Goal: Task Accomplishment & Management: Manage account settings

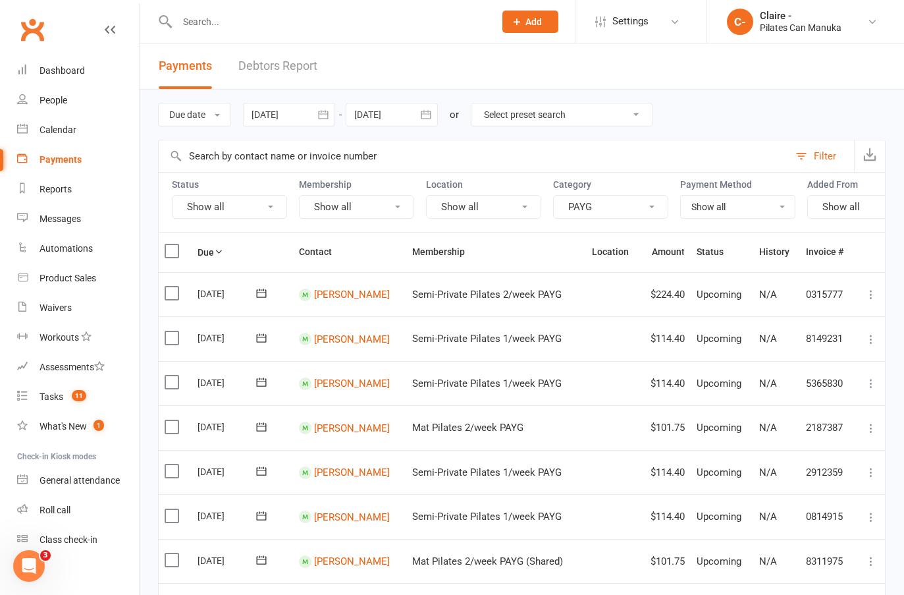
click at [564, 202] on button "PAYG" at bounding box center [610, 207] width 115 height 24
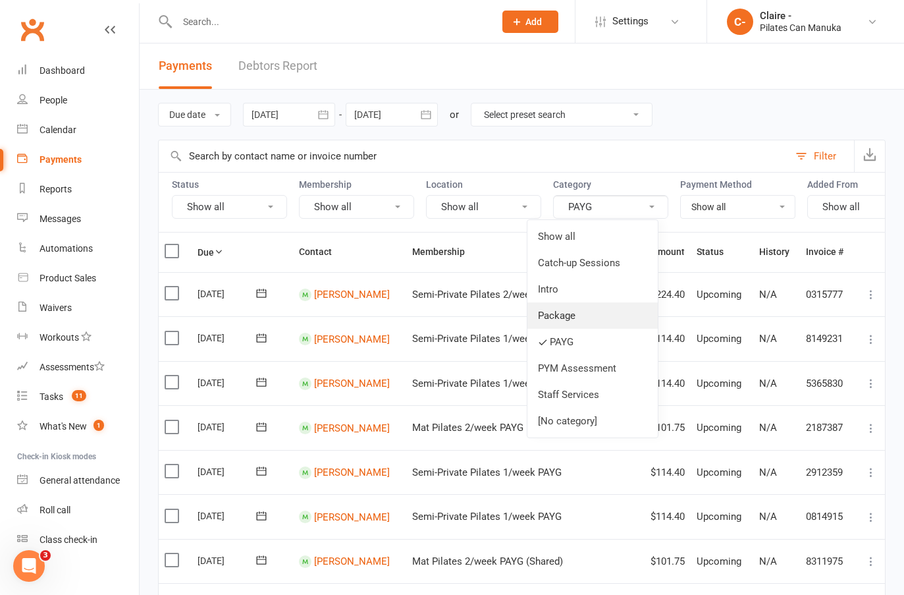
click at [575, 309] on link "Package" at bounding box center [592, 315] width 130 height 26
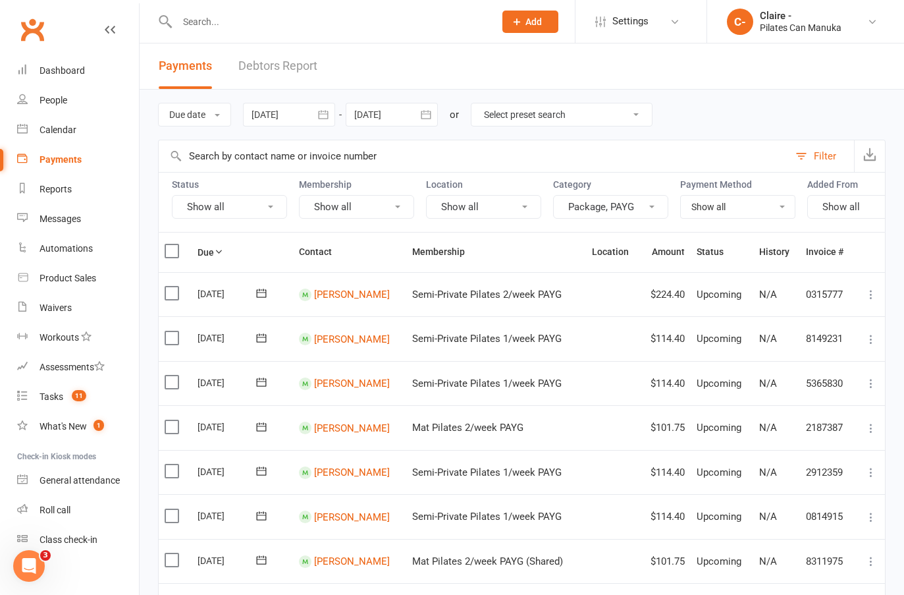
click at [599, 211] on button "Package, PAYG" at bounding box center [610, 207] width 115 height 24
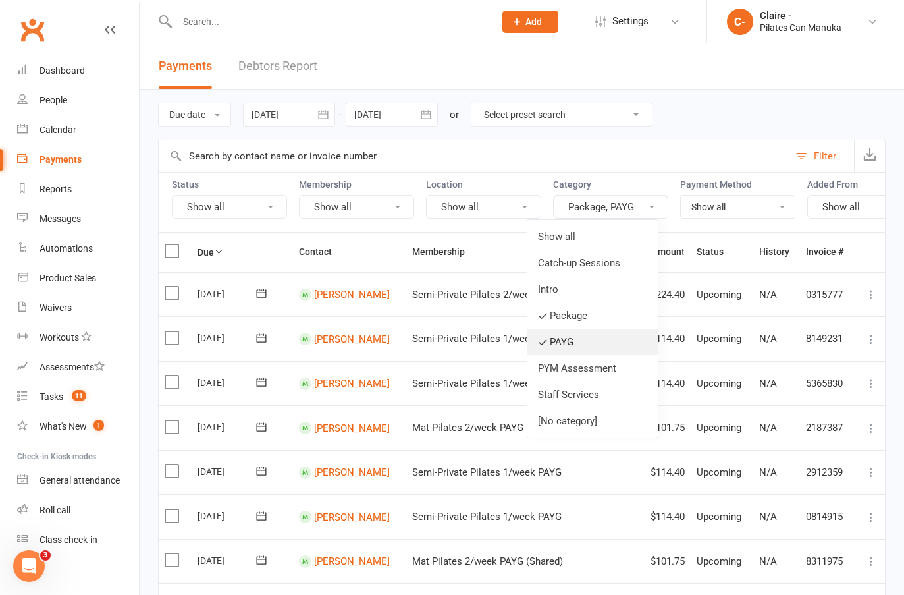
click at [551, 342] on link "PAYG" at bounding box center [592, 342] width 130 height 26
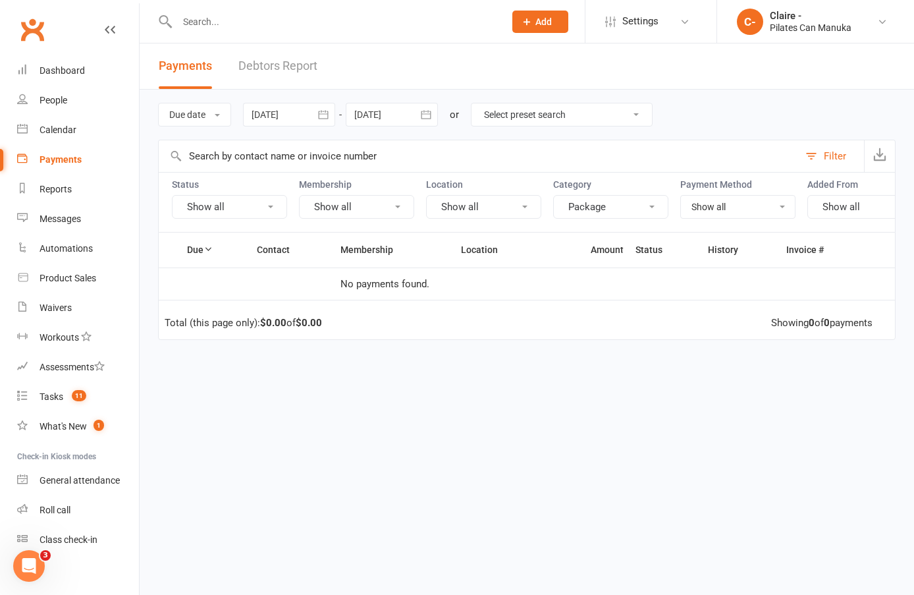
click at [327, 113] on icon "button" at bounding box center [323, 114] width 13 height 13
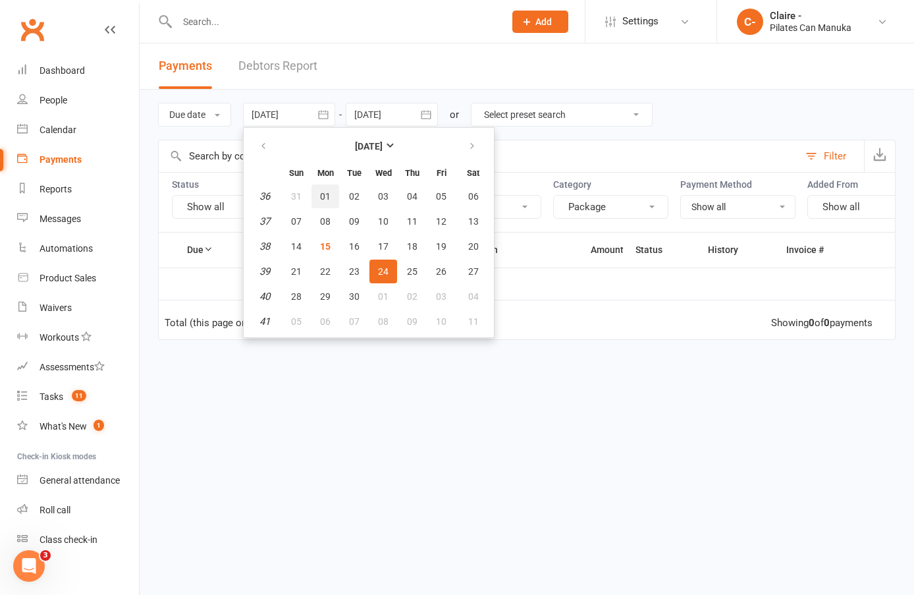
click at [321, 193] on button "01" at bounding box center [325, 196] width 28 height 24
type input "[DATE]"
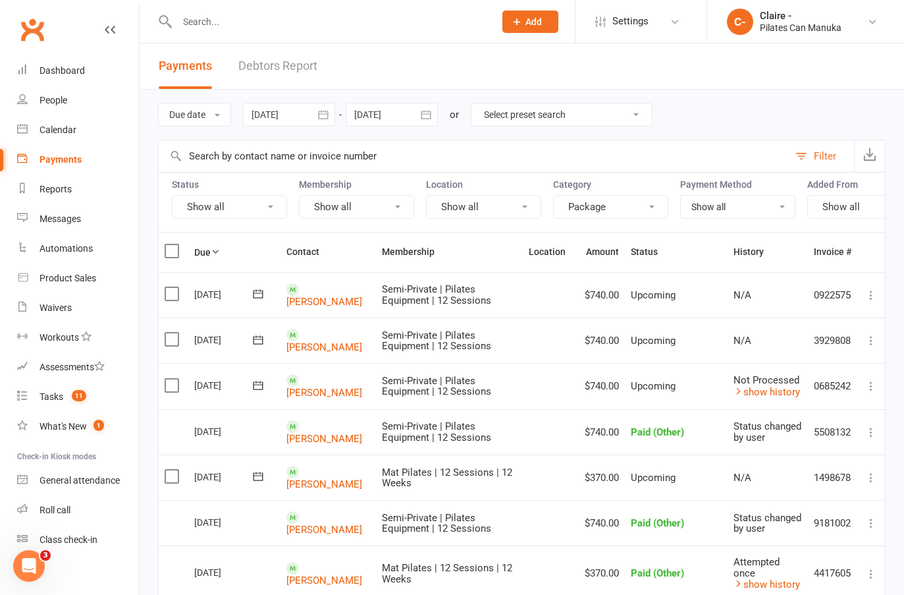
drag, startPoint x: 427, startPoint y: 113, endPoint x: 503, endPoint y: 196, distance: 112.8
click at [427, 114] on icon "button" at bounding box center [425, 114] width 13 height 13
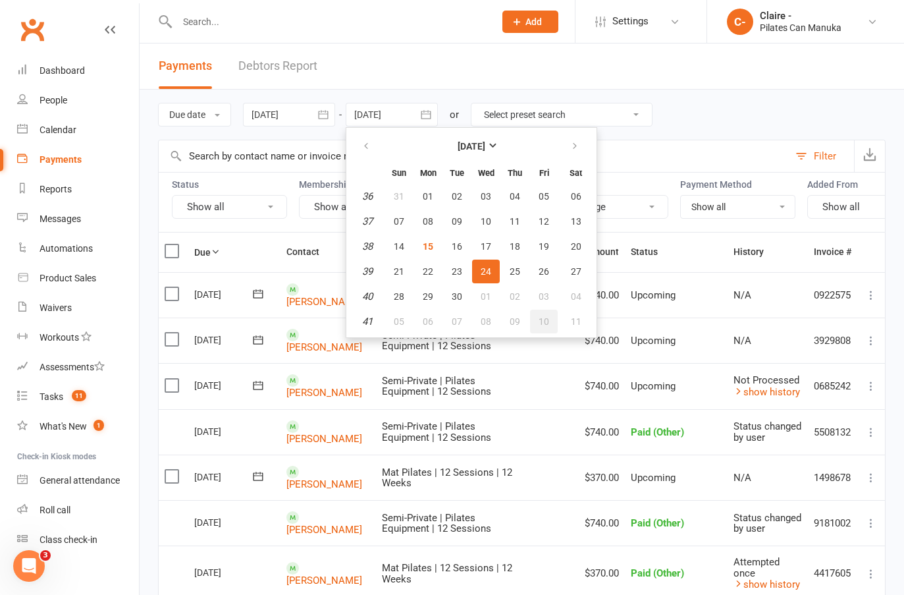
click at [541, 320] on span "10" at bounding box center [544, 321] width 11 height 11
type input "[DATE]"
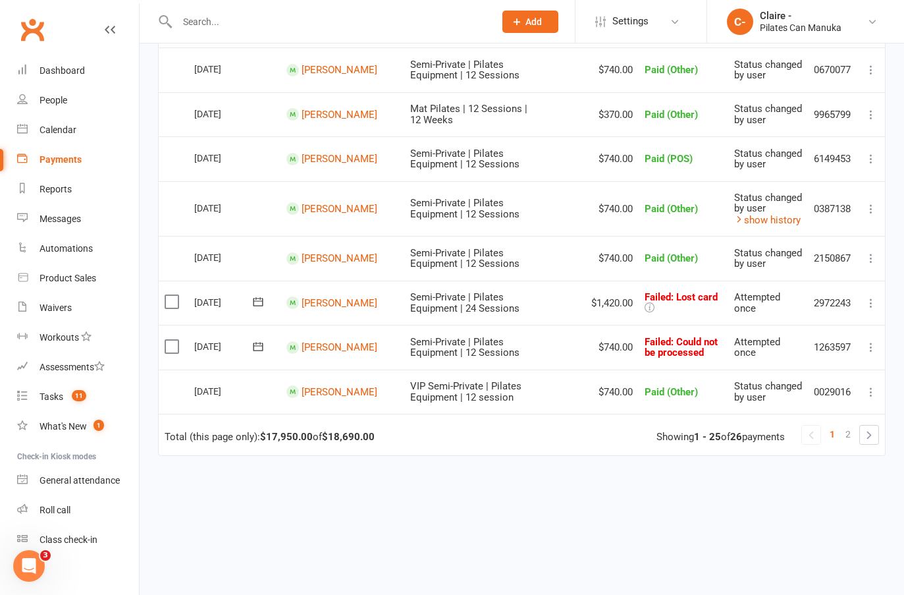
scroll to position [1065, 0]
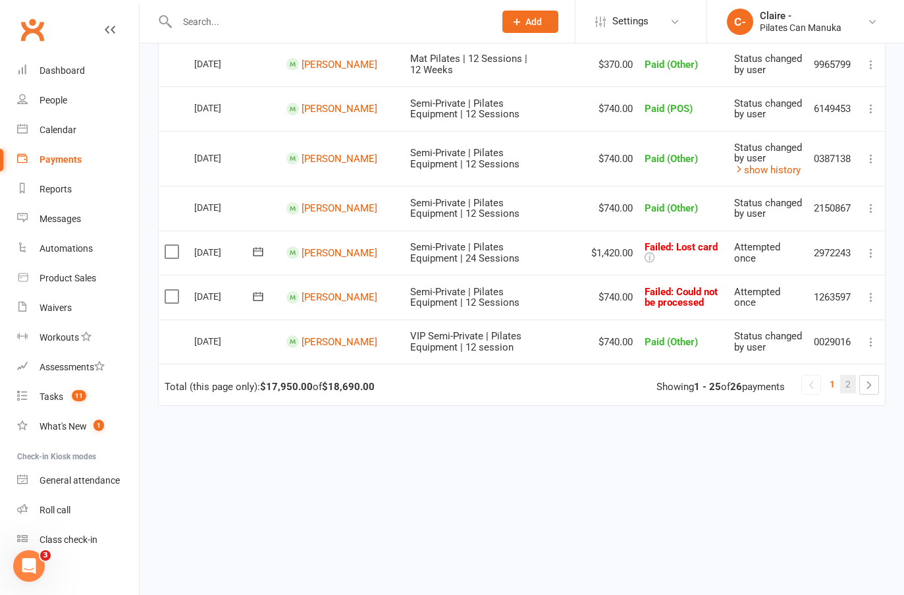
click at [846, 383] on span "2" at bounding box center [847, 384] width 5 height 18
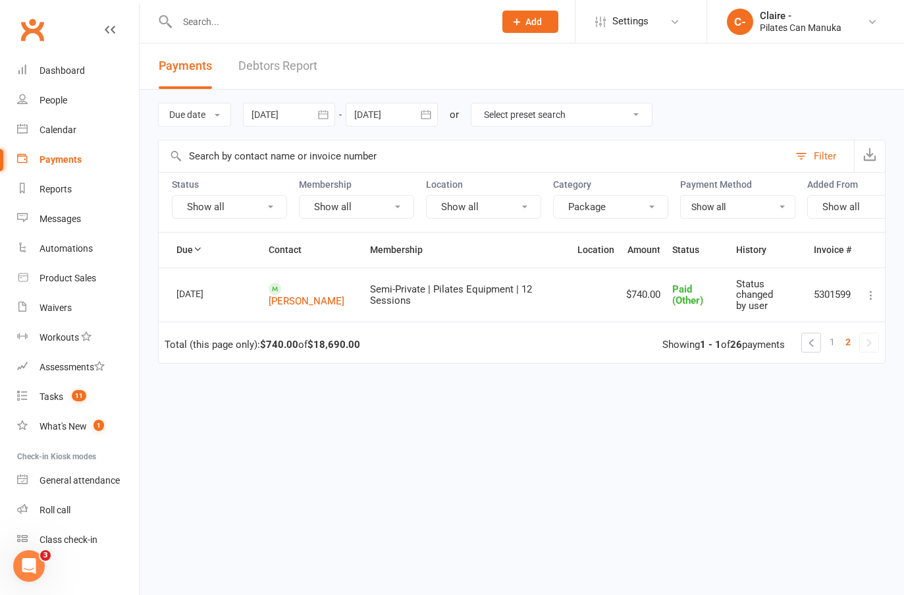
scroll to position [0, 0]
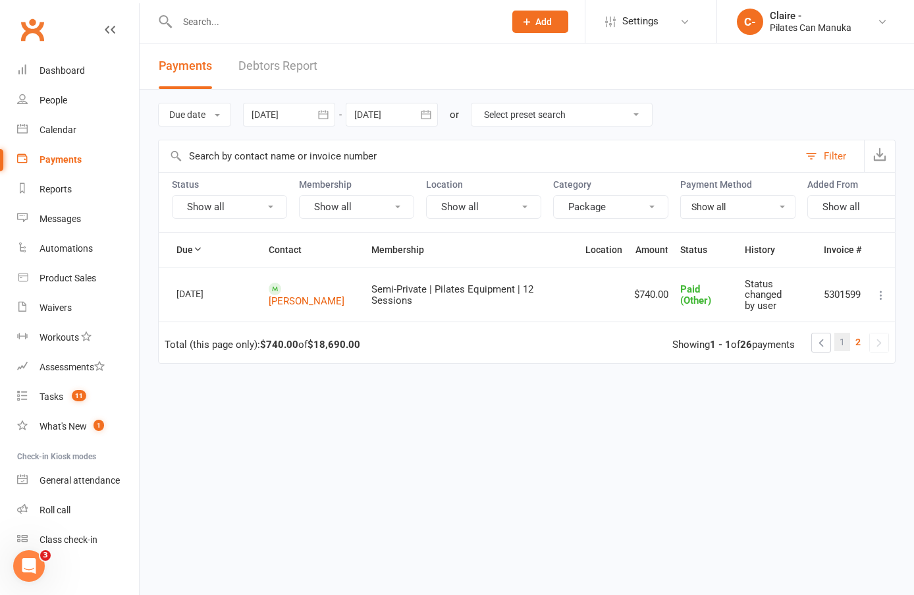
click at [839, 344] on link "1" at bounding box center [842, 342] width 16 height 18
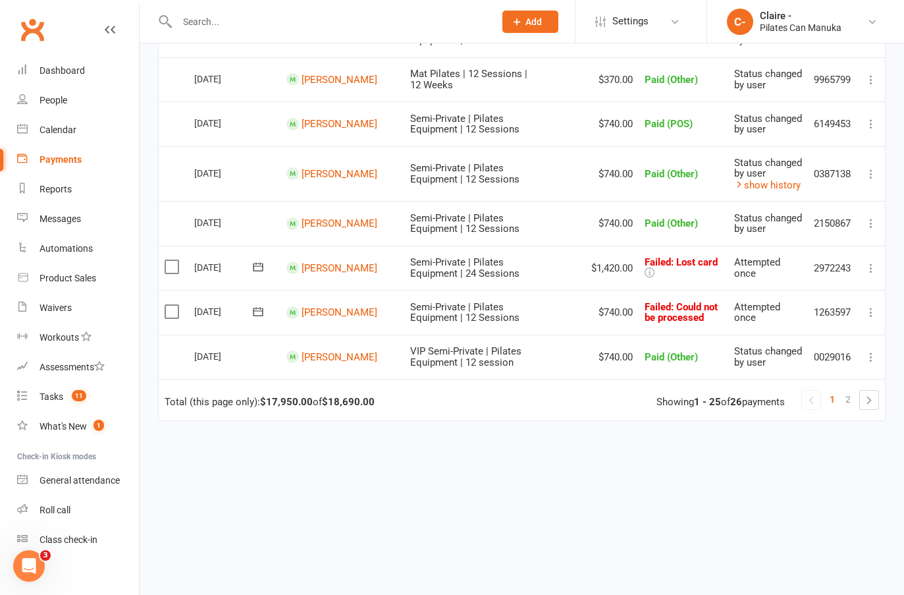
scroll to position [1065, 0]
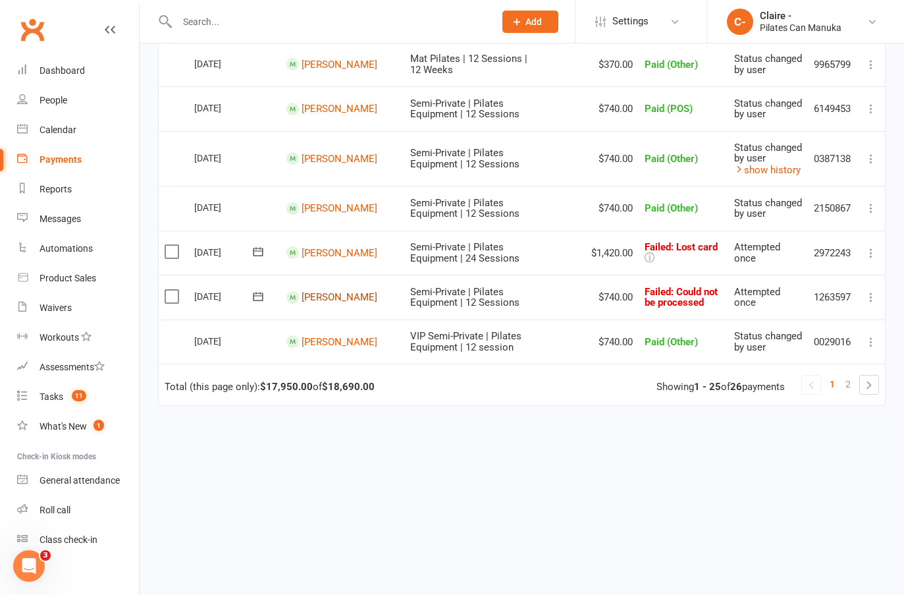
click at [327, 296] on link "[PERSON_NAME]" at bounding box center [340, 297] width 76 height 12
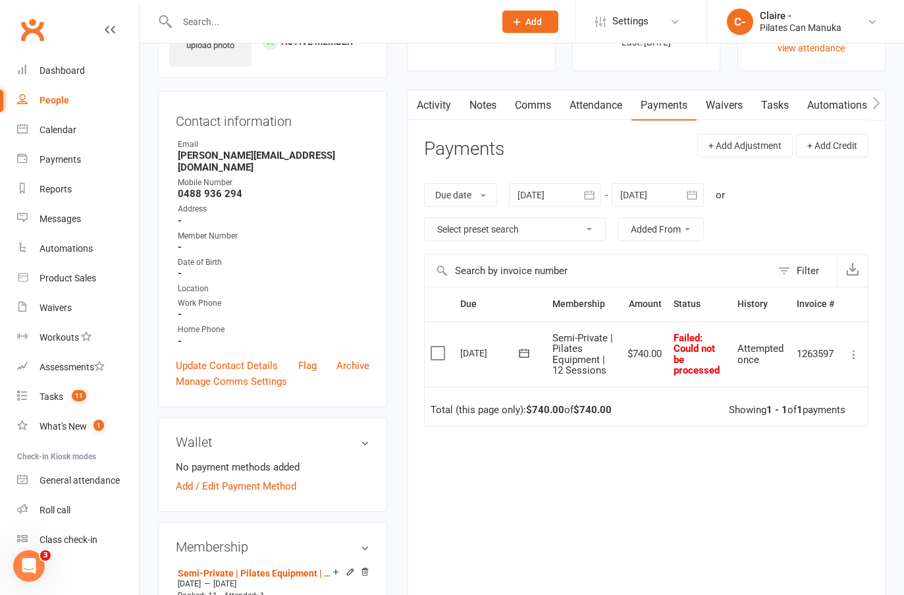
scroll to position [66, 0]
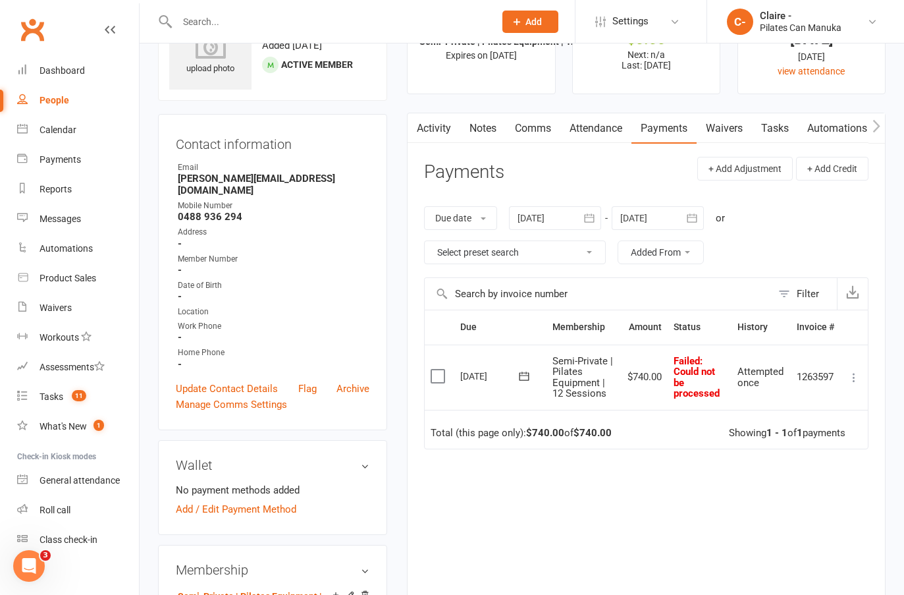
click at [484, 128] on link "Notes" at bounding box center [482, 128] width 45 height 30
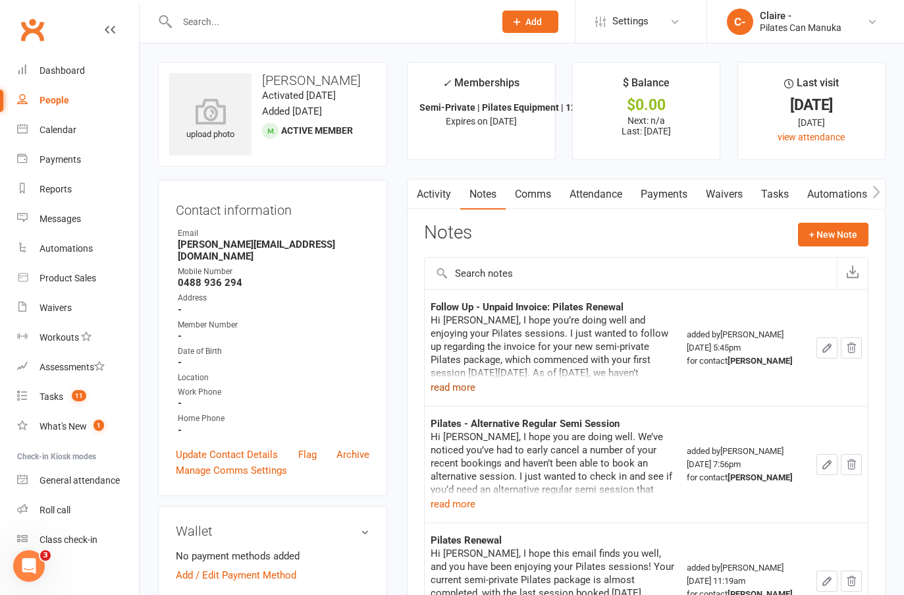
click at [463, 388] on button "read more" at bounding box center [453, 387] width 45 height 16
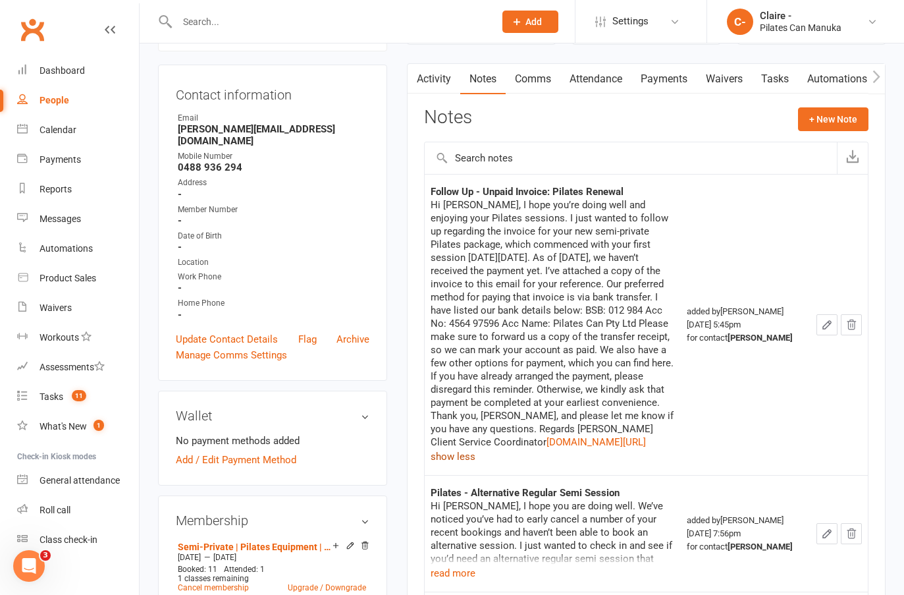
scroll to position [395, 0]
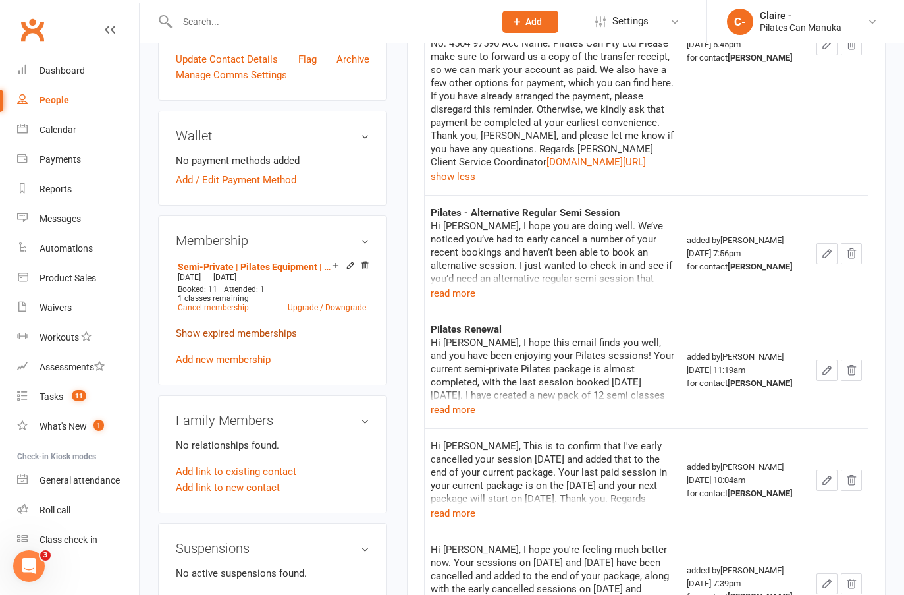
click at [252, 327] on link "Show expired memberships" at bounding box center [236, 333] width 121 height 12
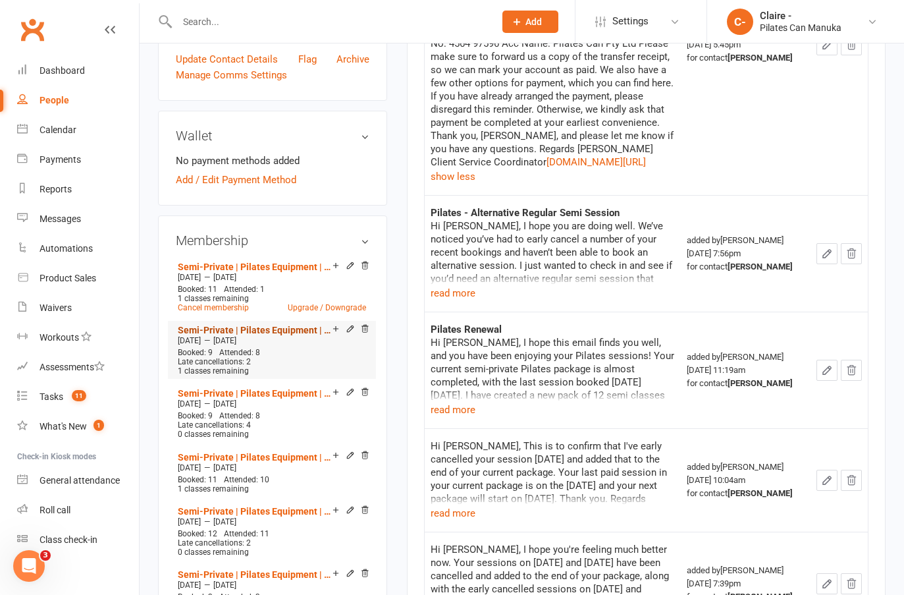
click at [264, 325] on link "Semi-Private | Pilates Equipment | 12 Sessions" at bounding box center [255, 330] width 155 height 11
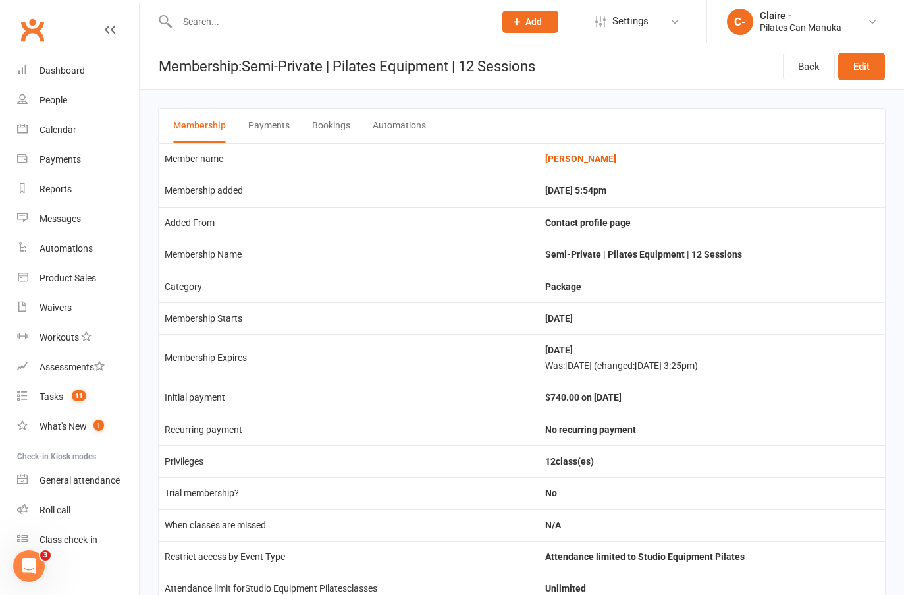
click at [333, 124] on button "Bookings" at bounding box center [331, 126] width 38 height 34
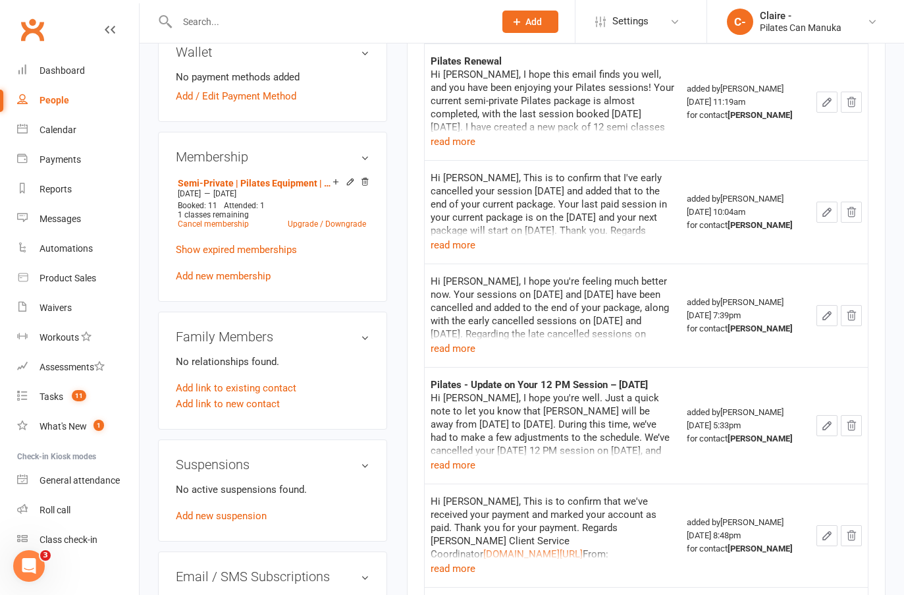
scroll to position [472, 0]
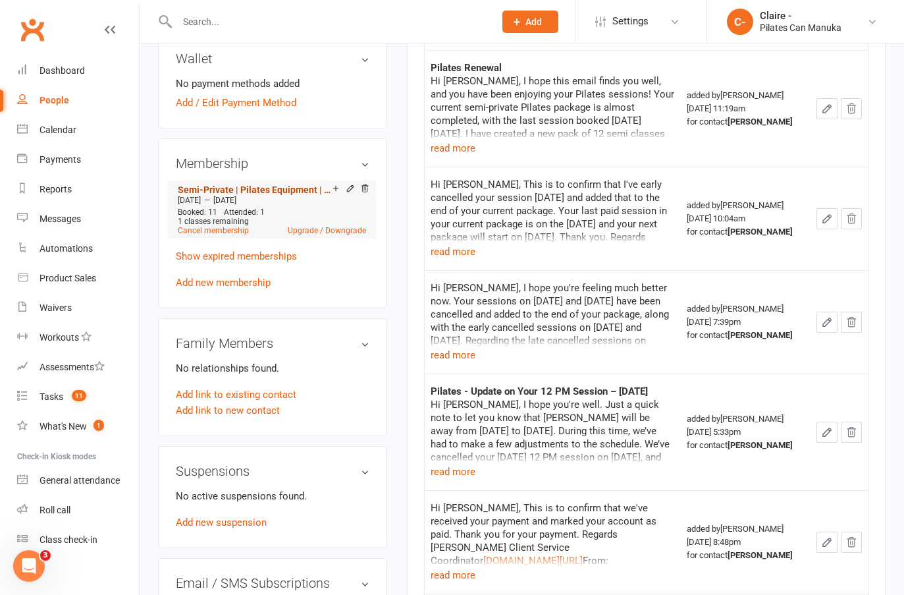
click at [230, 184] on link "Semi-Private | Pilates Equipment | 12 Sessions" at bounding box center [255, 189] width 155 height 11
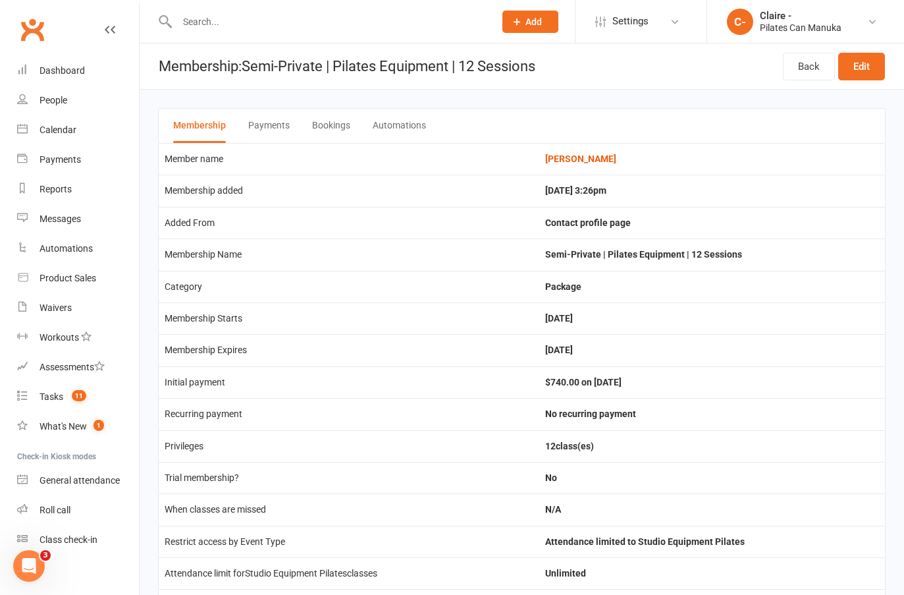
click at [337, 117] on button "Bookings" at bounding box center [331, 126] width 38 height 34
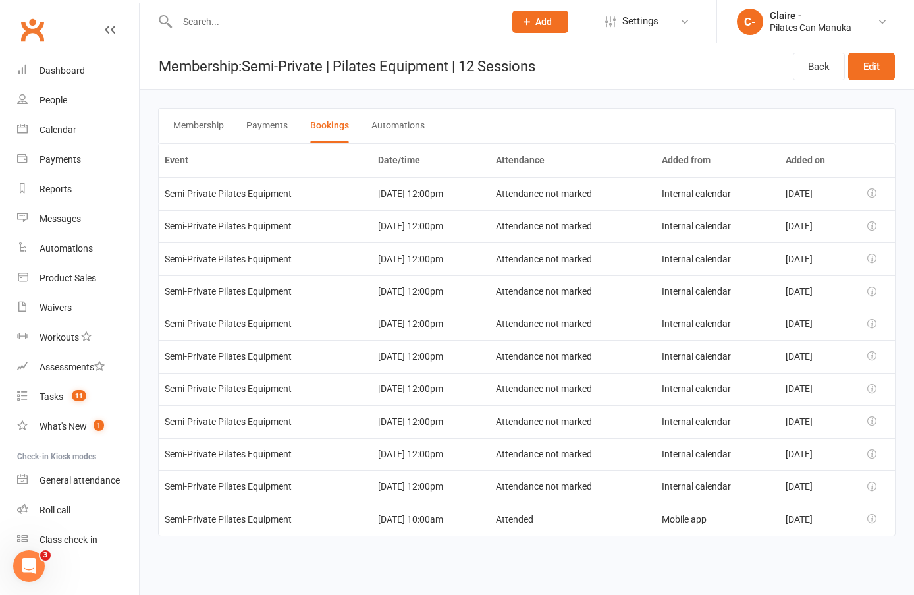
click at [379, 96] on main "Membership Payments Bookings Automations Event Date/time Attendance Added from …" at bounding box center [527, 322] width 774 height 465
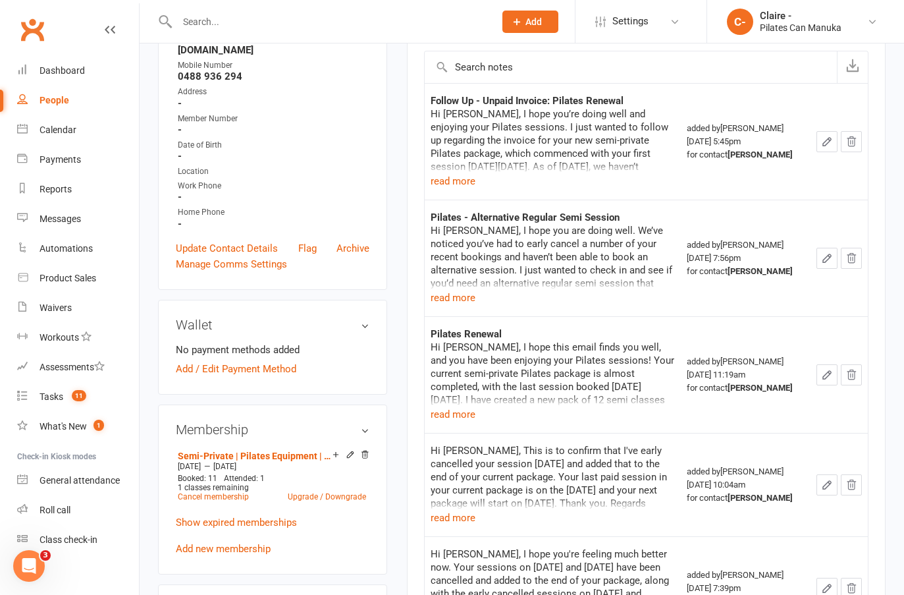
scroll to position [263, 0]
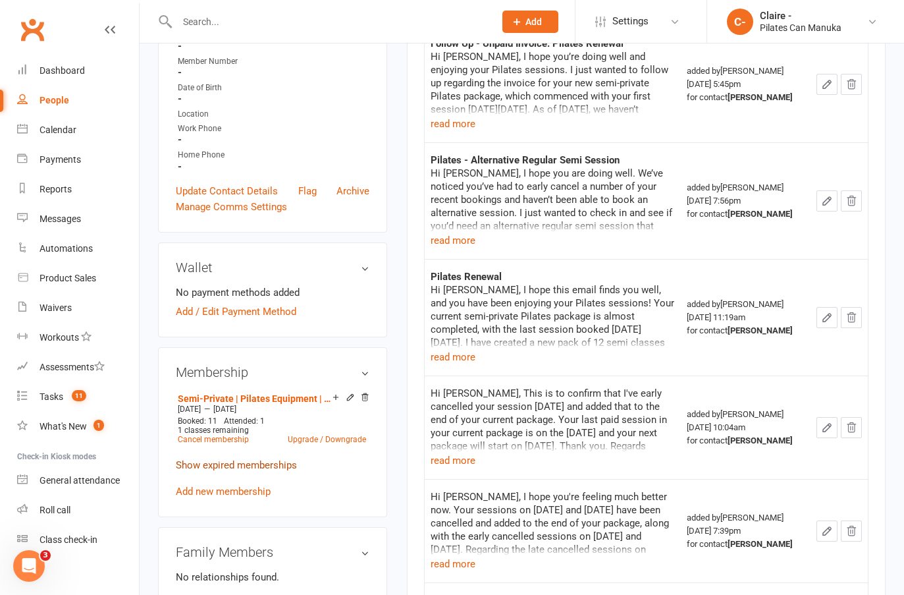
click at [248, 459] on link "Show expired memberships" at bounding box center [236, 465] width 121 height 12
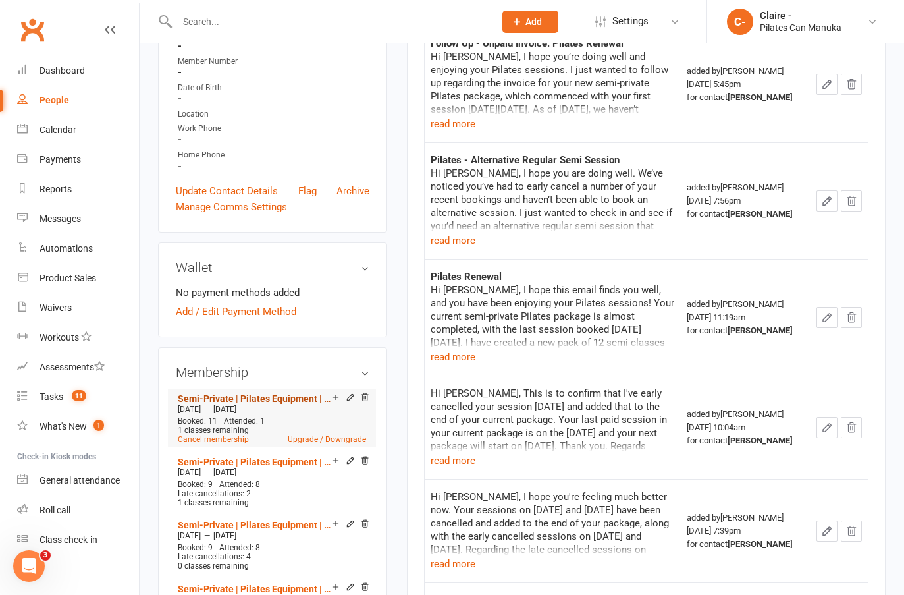
click at [278, 393] on link "Semi-Private | Pilates Equipment | 12 Sessions" at bounding box center [255, 398] width 155 height 11
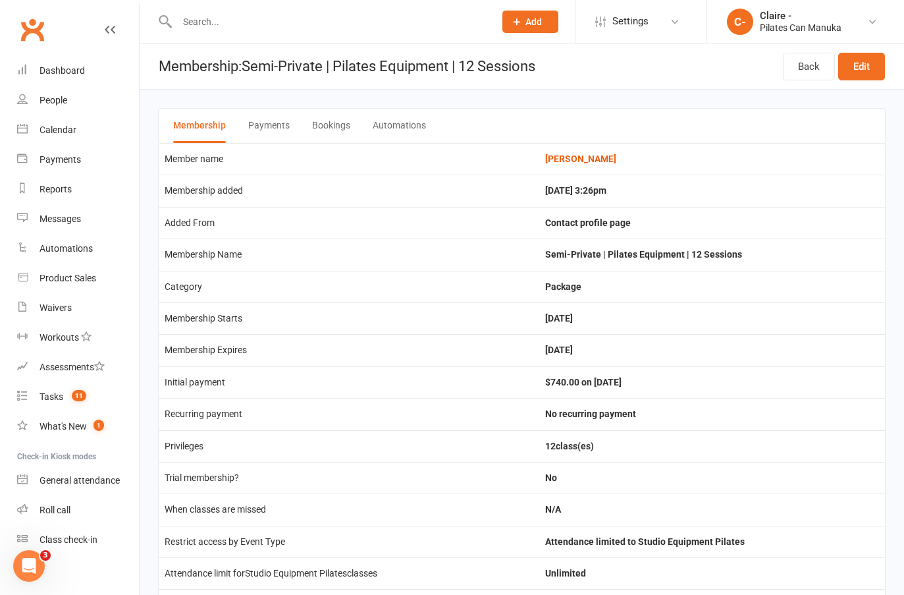
click at [334, 122] on button "Bookings" at bounding box center [331, 126] width 38 height 34
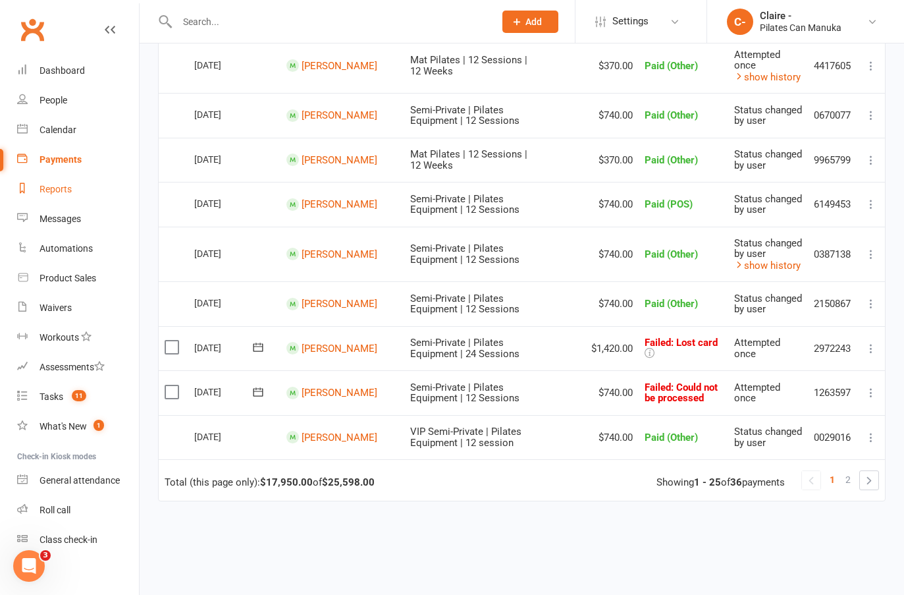
scroll to position [933, 0]
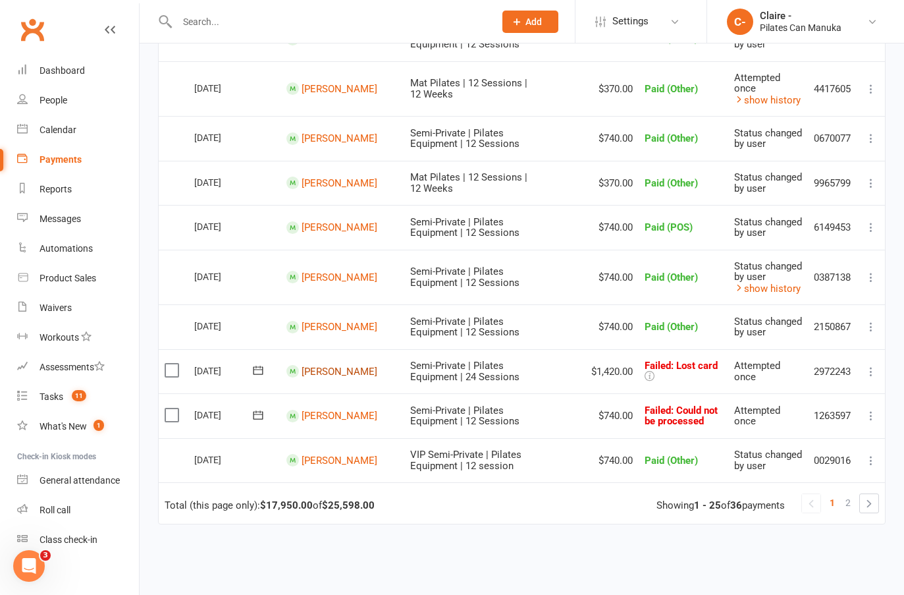
click at [331, 377] on link "[PERSON_NAME]" at bounding box center [340, 371] width 76 height 12
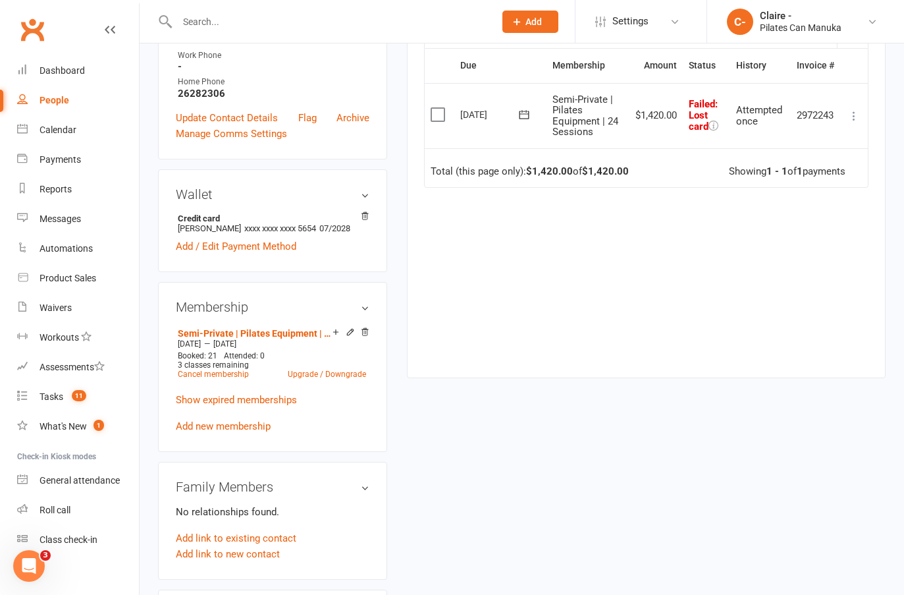
scroll to position [329, 0]
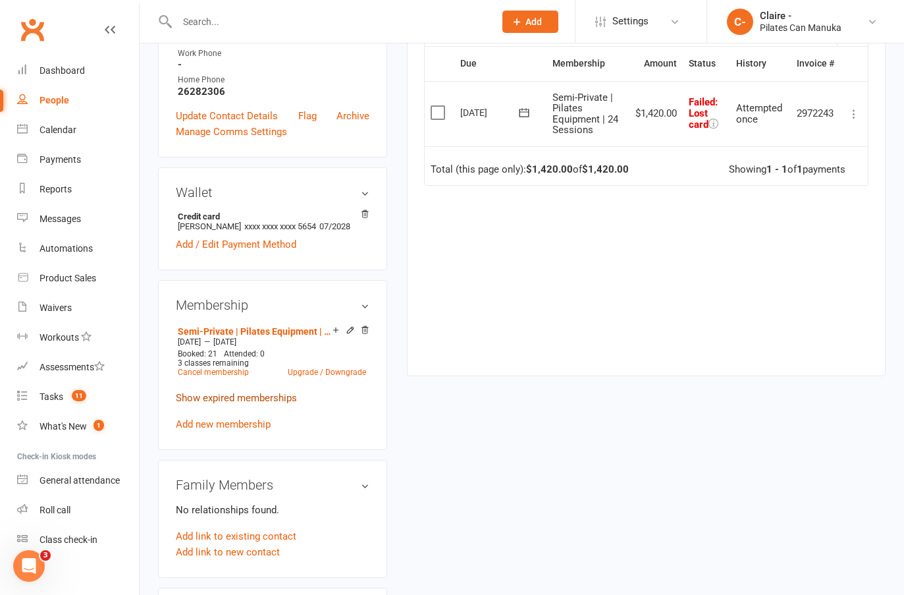
click at [252, 404] on link "Show expired memberships" at bounding box center [236, 398] width 121 height 12
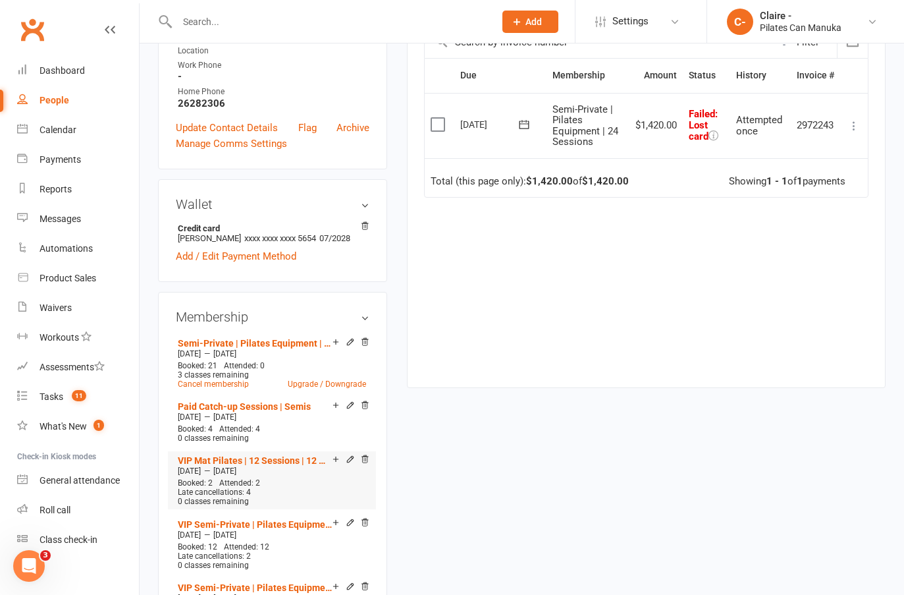
scroll to position [198, 0]
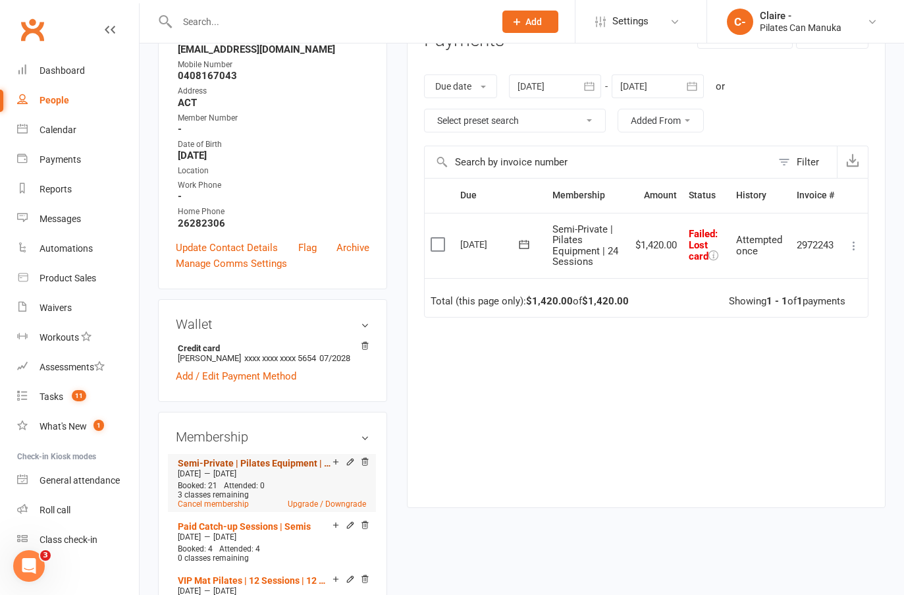
click at [275, 467] on link "Semi-Private | Pilates Equipment | 24 Sessions" at bounding box center [255, 463] width 155 height 11
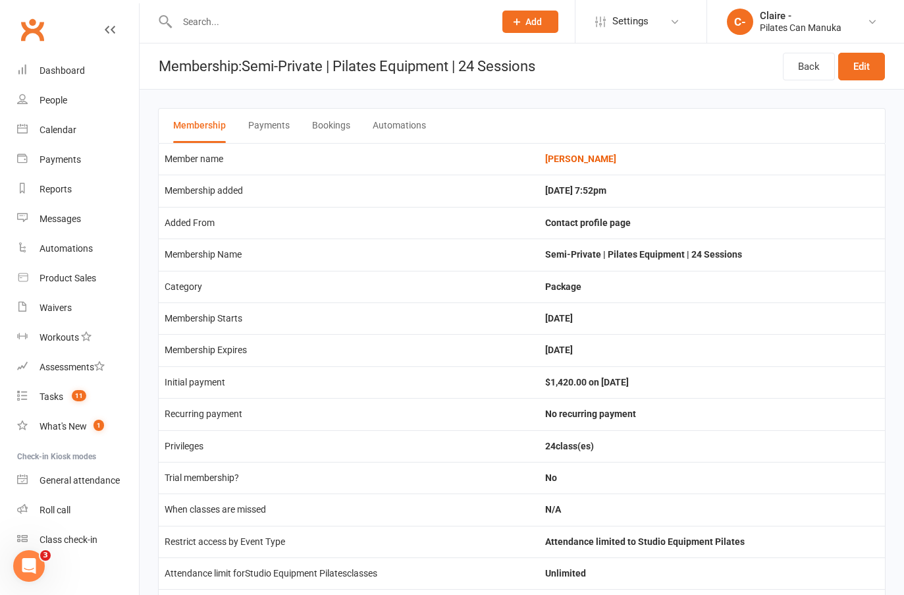
click at [330, 122] on button "Bookings" at bounding box center [331, 126] width 38 height 34
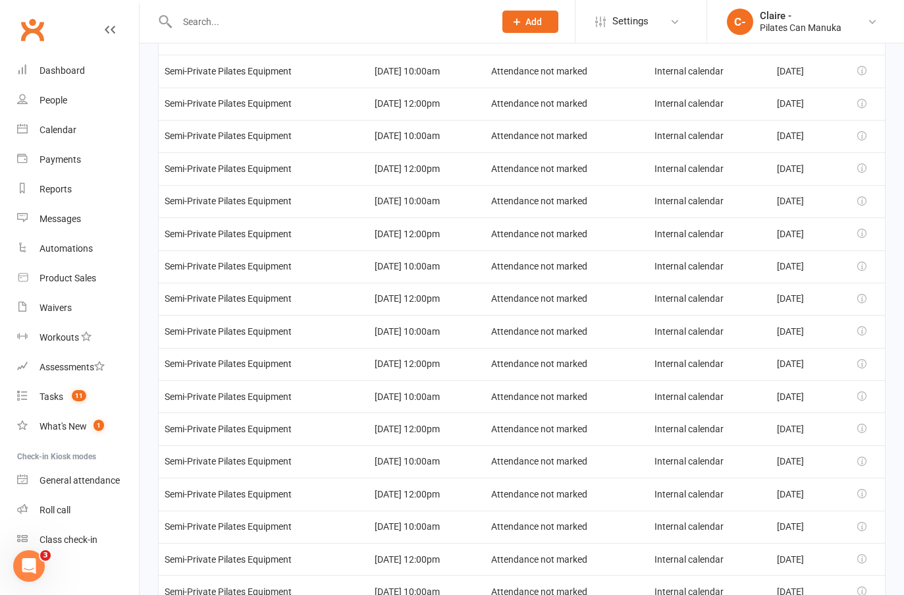
scroll to position [304, 0]
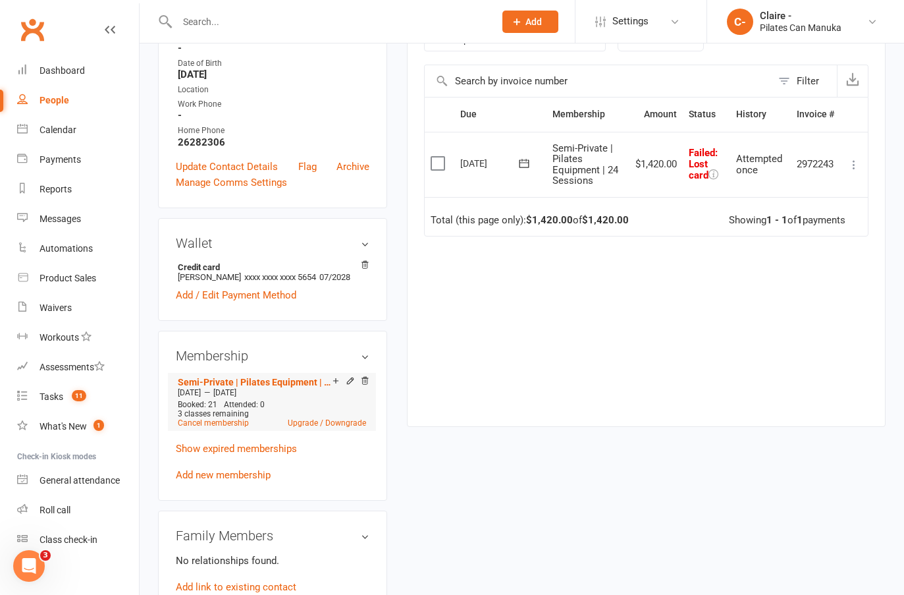
scroll to position [263, 0]
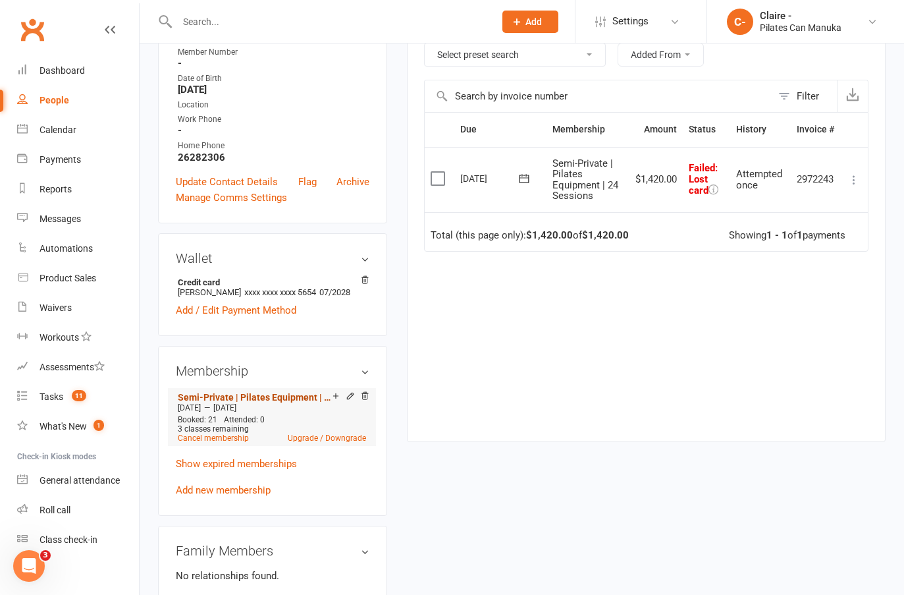
click at [275, 402] on link "Semi-Private | Pilates Equipment | 24 Sessions" at bounding box center [255, 397] width 155 height 11
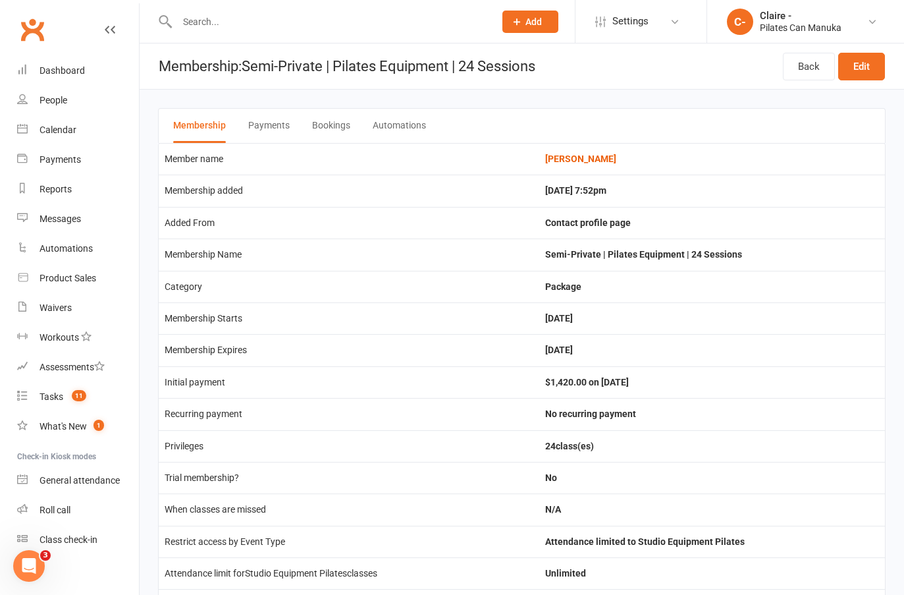
click at [334, 123] on button "Bookings" at bounding box center [331, 126] width 38 height 34
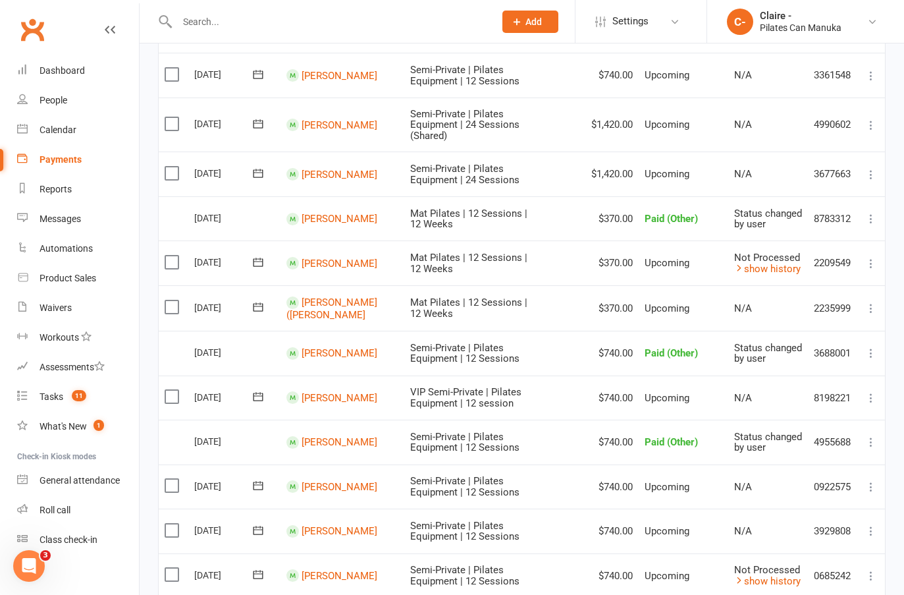
scroll to position [198, 0]
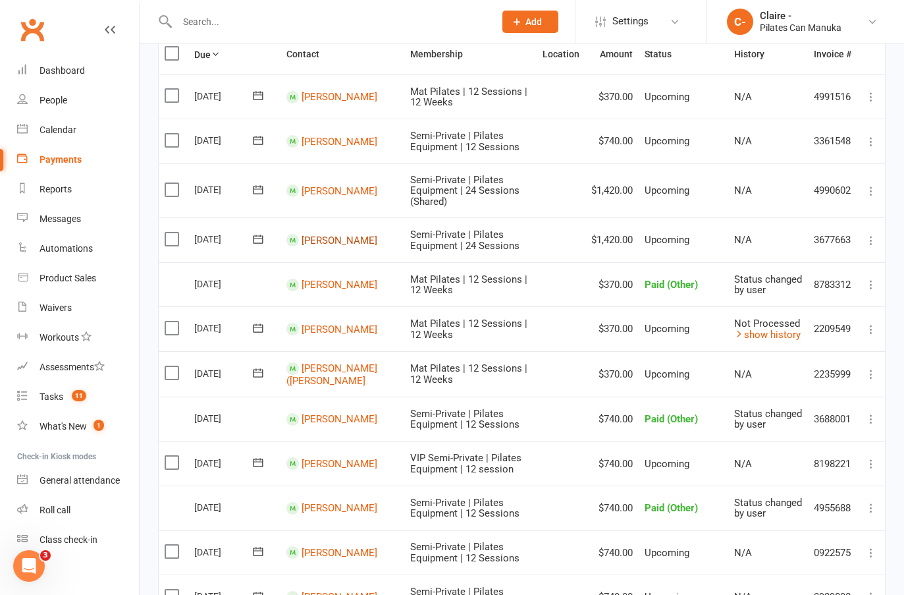
click at [329, 240] on link "[PERSON_NAME]" at bounding box center [340, 240] width 76 height 12
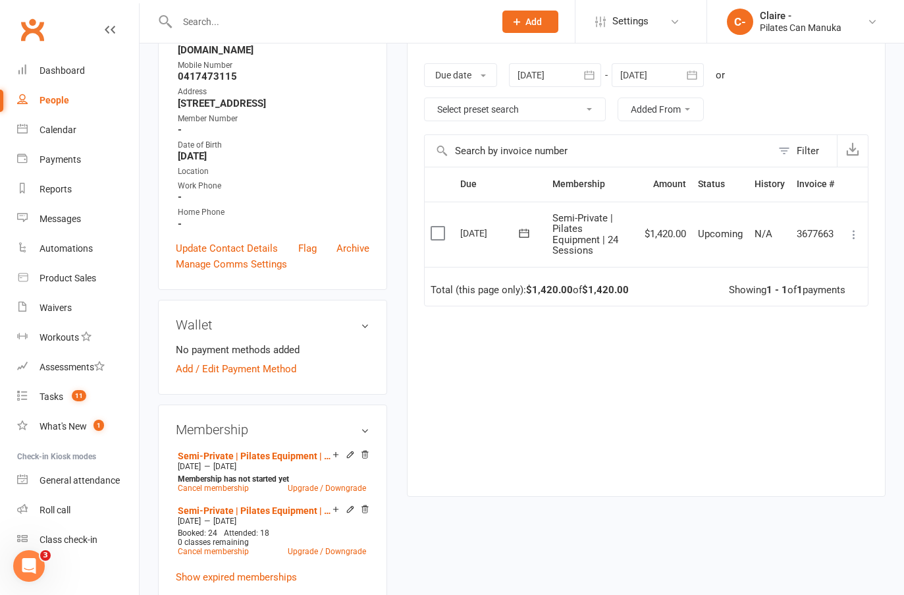
scroll to position [395, 0]
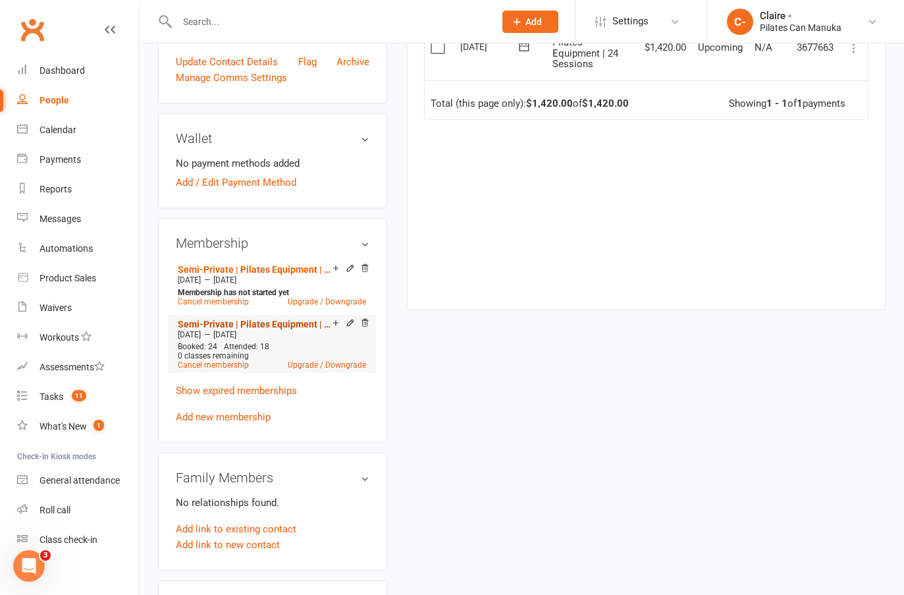
click at [275, 319] on link "Semi-Private | Pilates Equipment | 24 Sessions" at bounding box center [255, 324] width 155 height 11
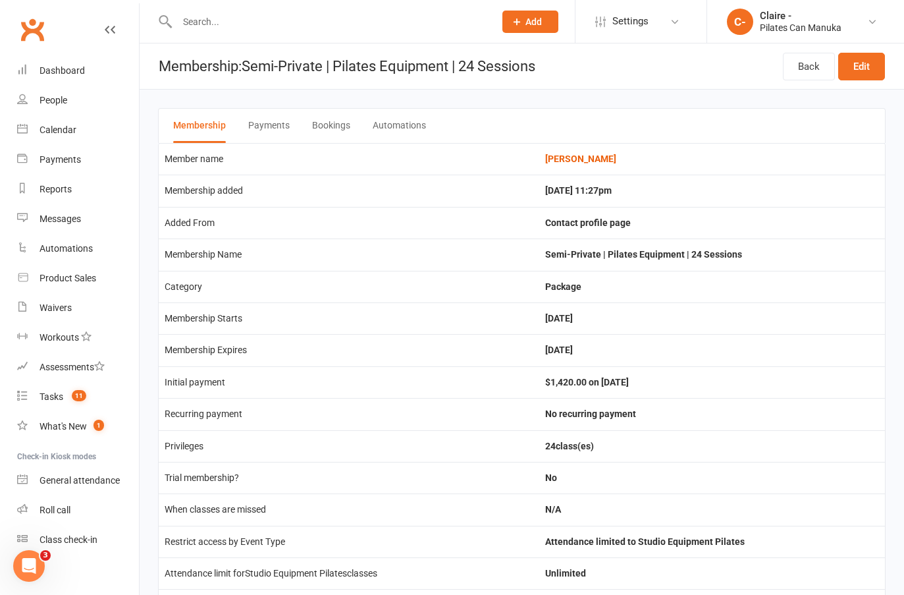
click at [331, 121] on button "Bookings" at bounding box center [331, 126] width 38 height 34
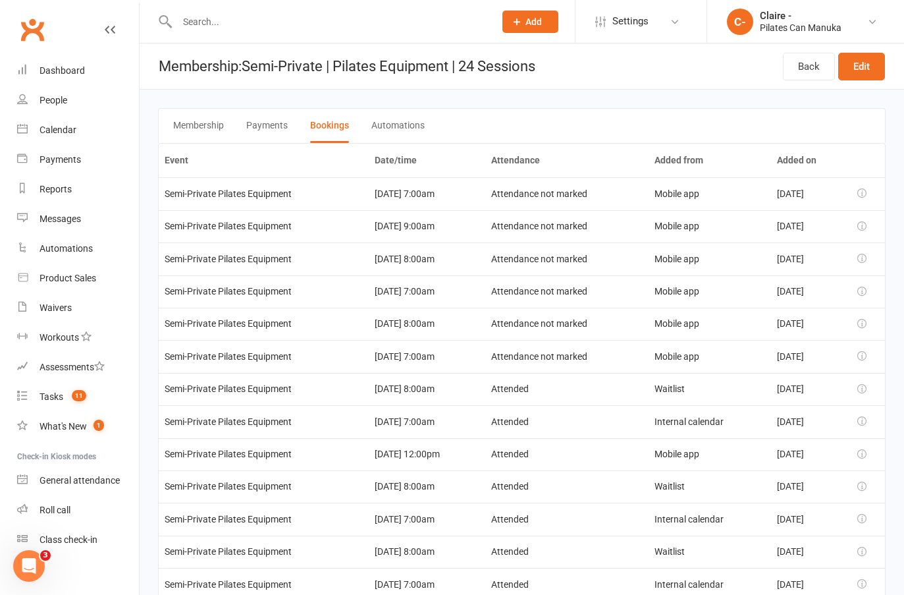
click at [481, 147] on th "Date/time" at bounding box center [427, 161] width 117 height 34
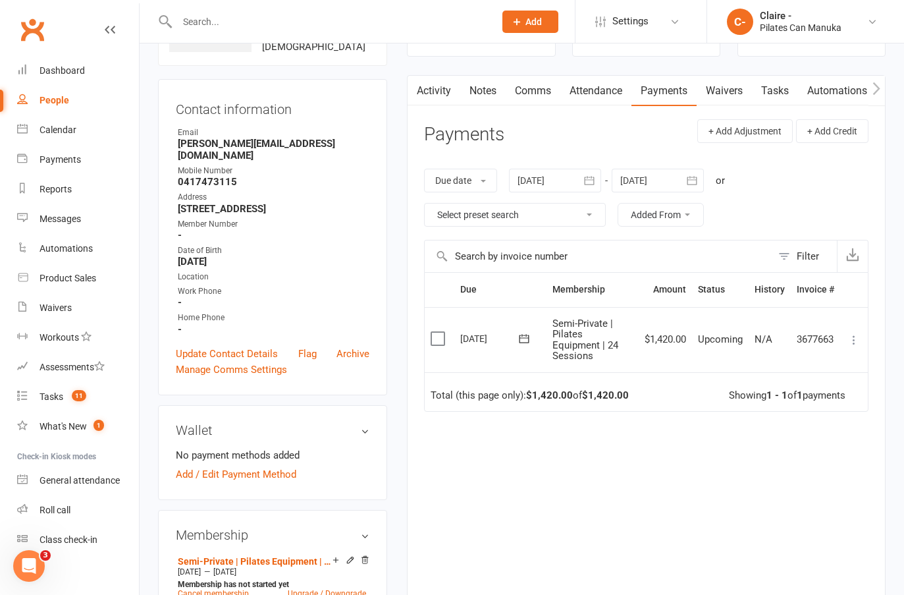
scroll to position [263, 0]
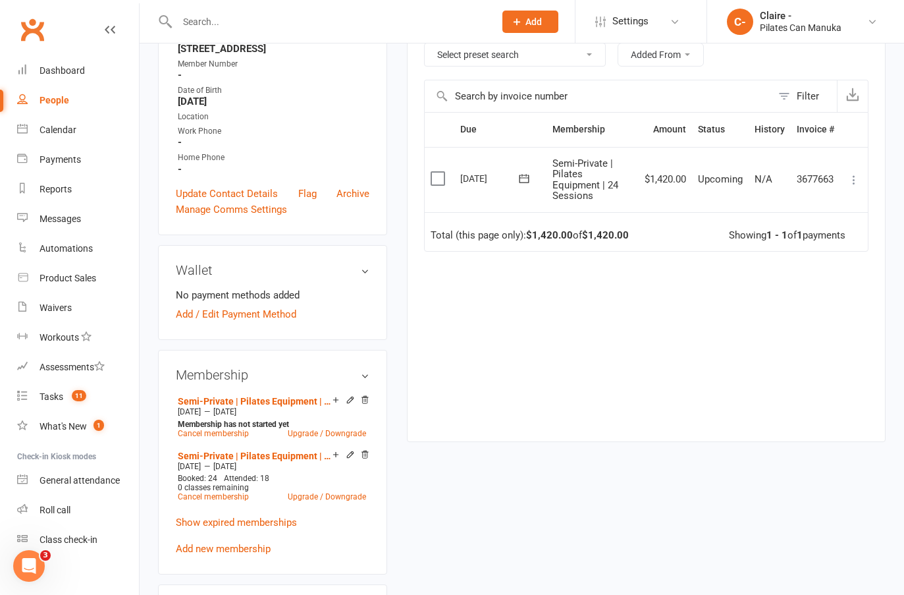
click at [49, 43] on div "Clubworx" at bounding box center [69, 37] width 139 height 49
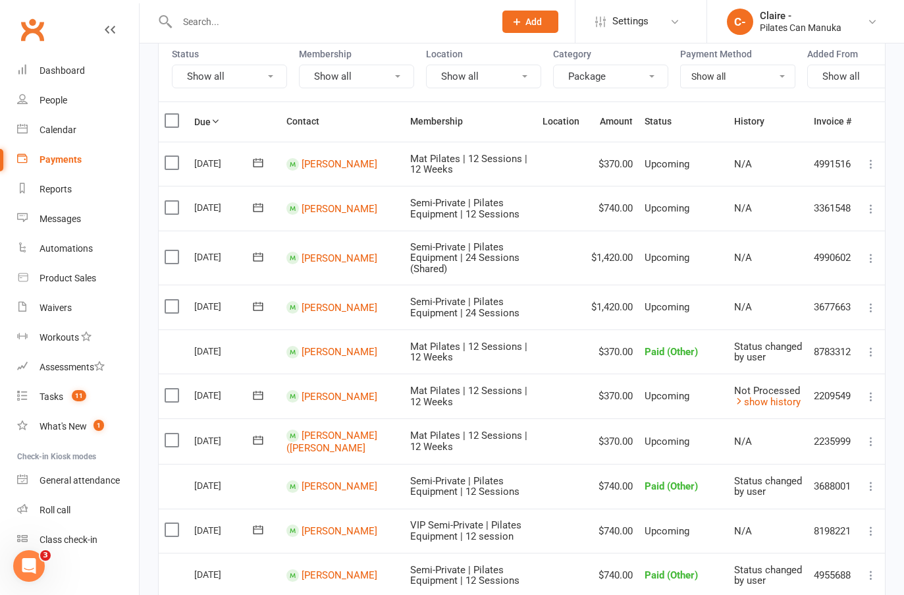
scroll to position [132, 0]
click at [311, 262] on link "[PERSON_NAME]" at bounding box center [340, 256] width 76 height 12
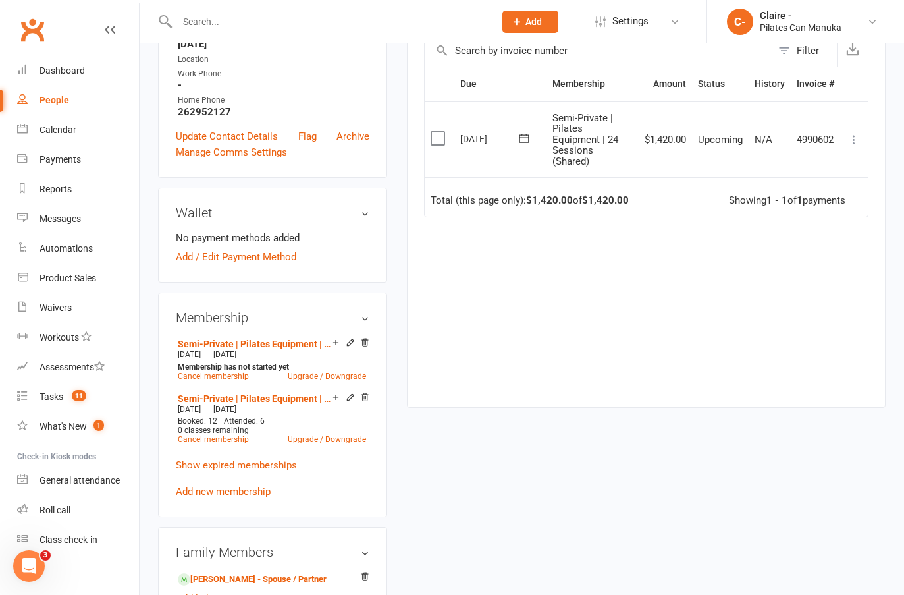
scroll to position [329, 0]
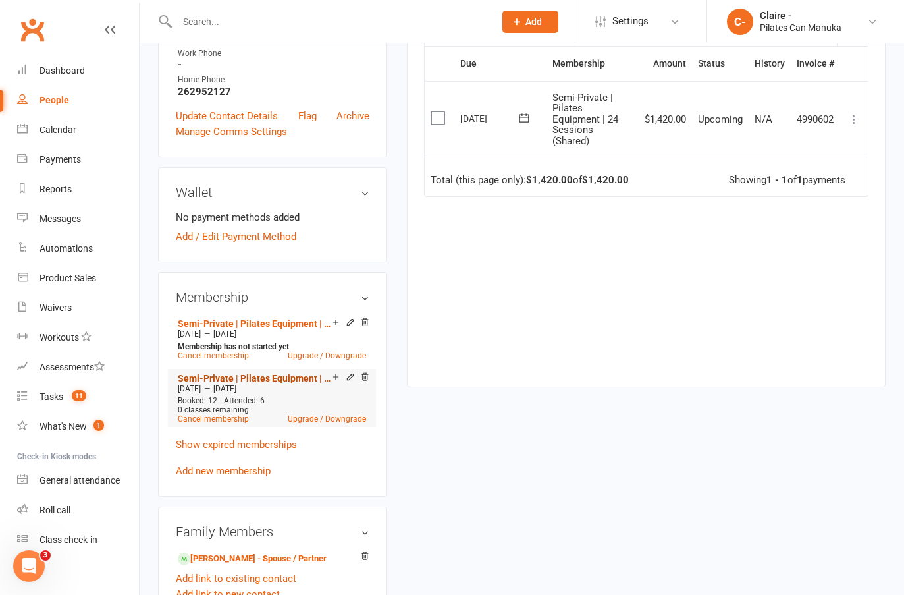
click at [304, 375] on link "Semi-Private | Pilates Equipment | 24 Sessions (Shared)" at bounding box center [255, 378] width 155 height 11
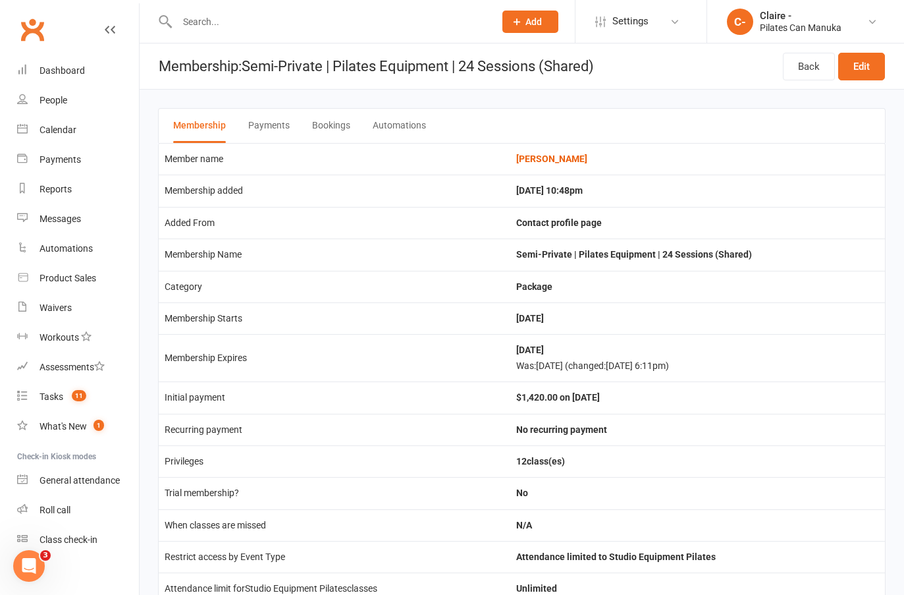
click at [334, 124] on button "Bookings" at bounding box center [331, 126] width 38 height 34
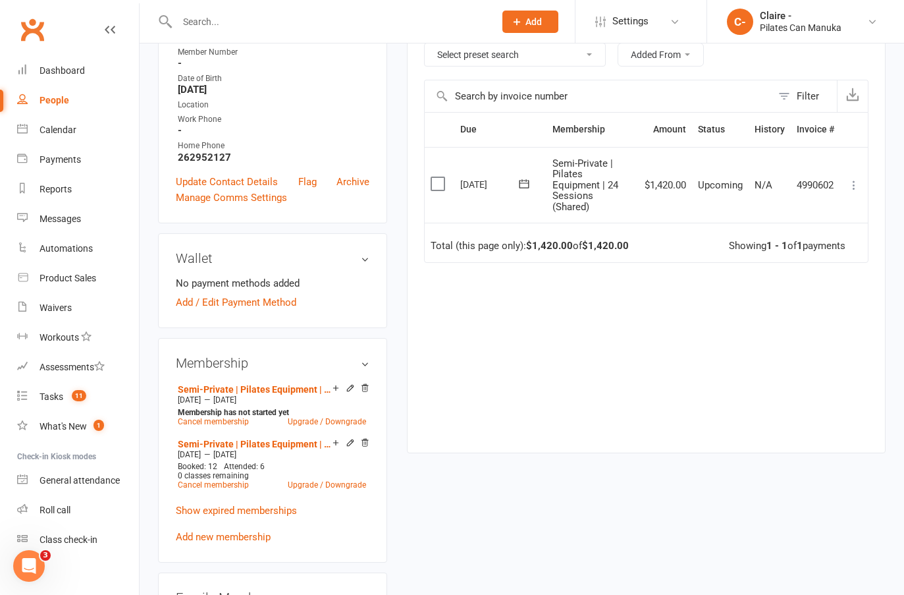
scroll to position [198, 0]
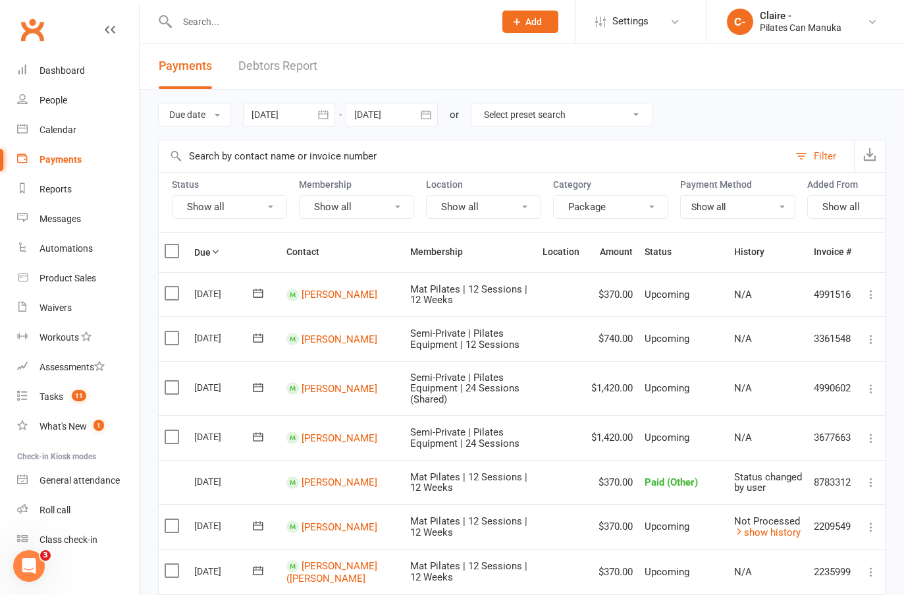
click at [215, 18] on input "text" at bounding box center [329, 22] width 312 height 18
type input "[PERSON_NAME]"
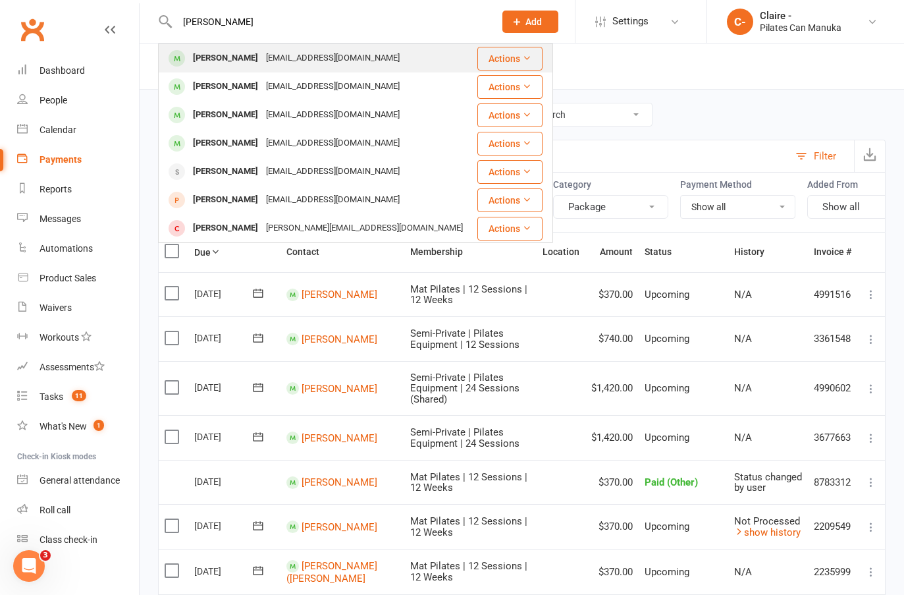
click at [223, 61] on div "[PERSON_NAME]" at bounding box center [225, 58] width 73 height 19
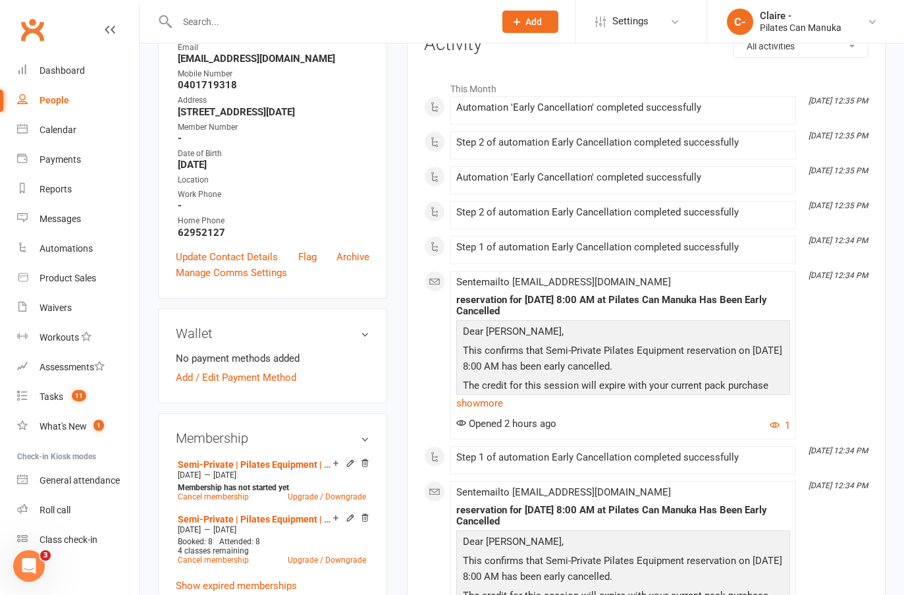
scroll to position [263, 0]
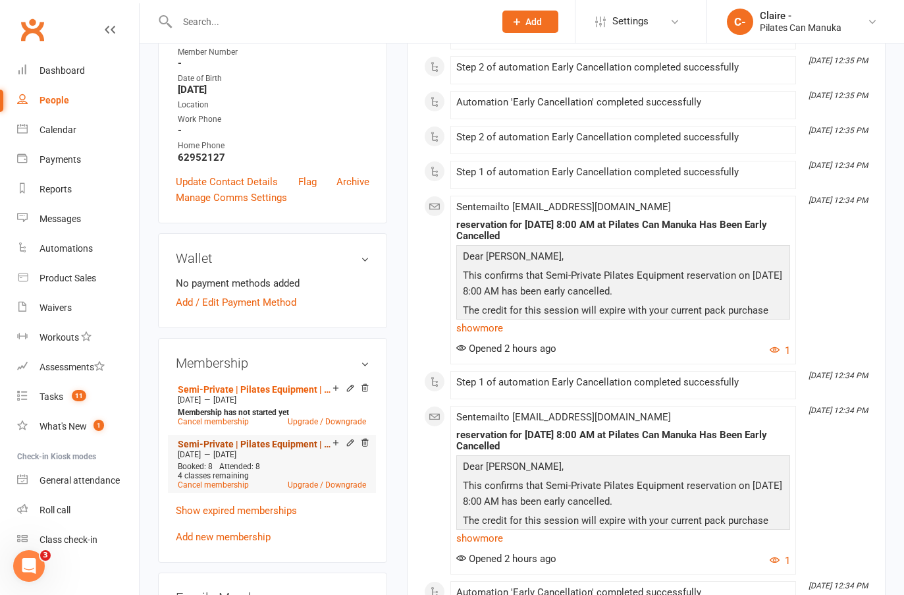
click at [290, 443] on link "Semi-Private | Pilates Equipment | 24 Sessions (Shared)" at bounding box center [255, 444] width 155 height 11
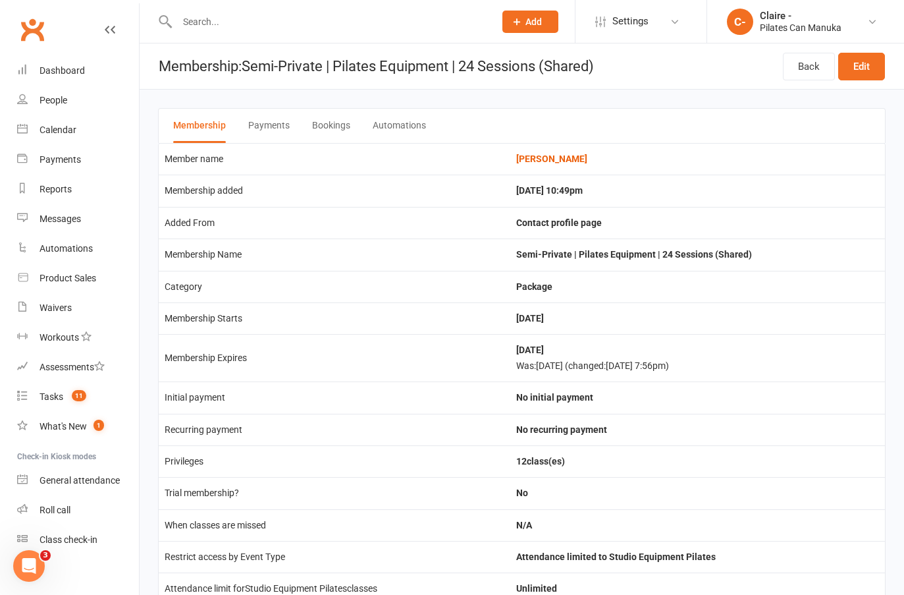
click at [335, 123] on button "Bookings" at bounding box center [331, 126] width 38 height 34
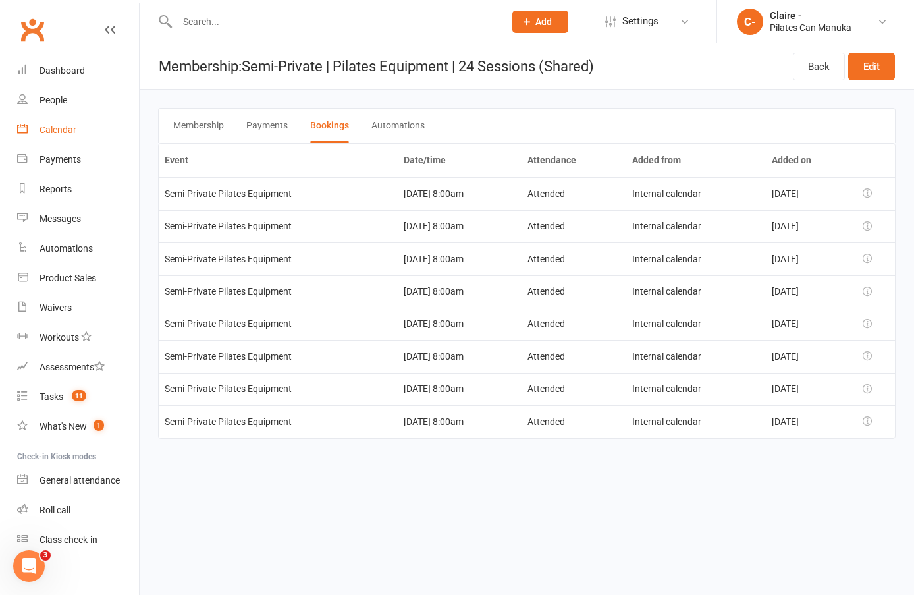
click at [63, 132] on div "Calendar" at bounding box center [58, 129] width 37 height 11
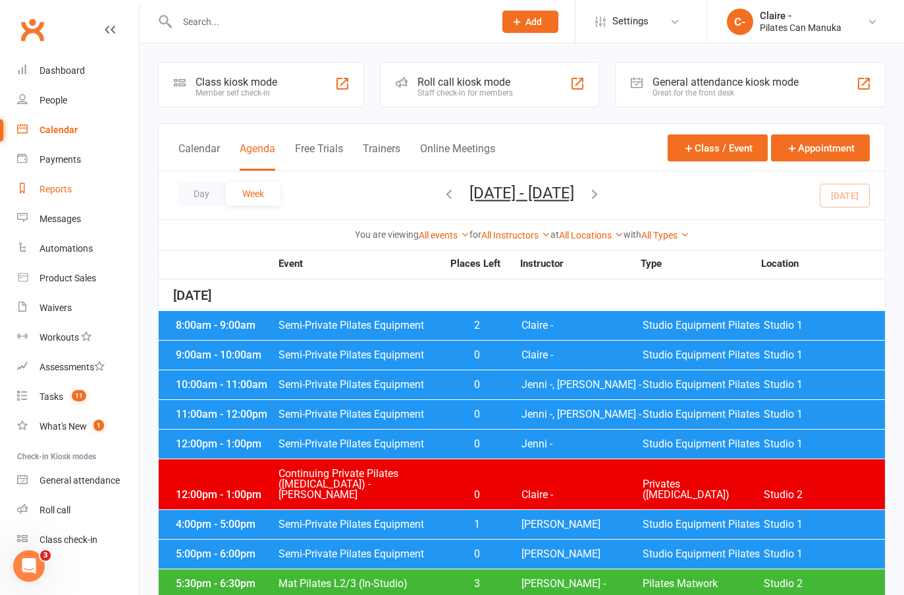
drag, startPoint x: 59, startPoint y: 186, endPoint x: 80, endPoint y: 189, distance: 21.3
click at [59, 186] on div "Reports" at bounding box center [56, 189] width 32 height 11
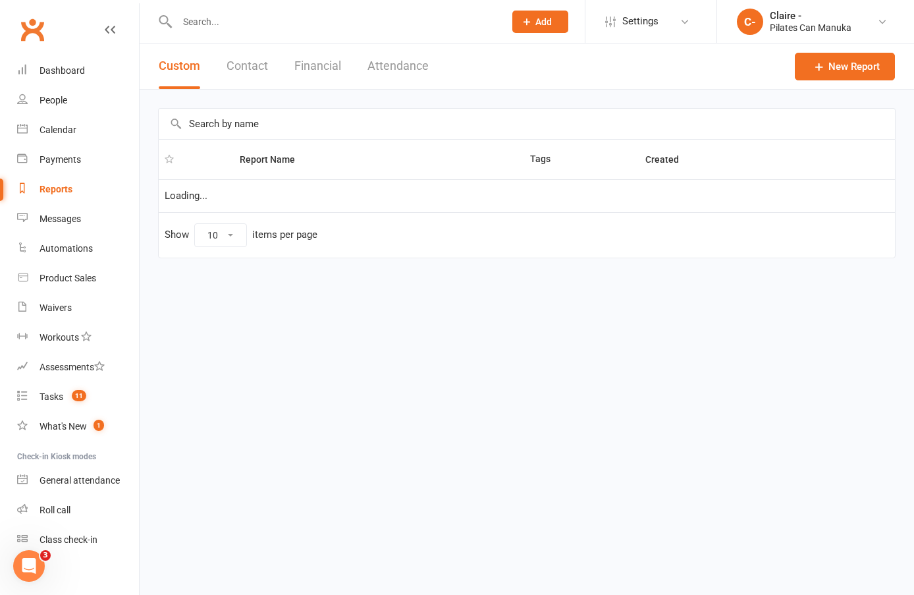
select select "100"
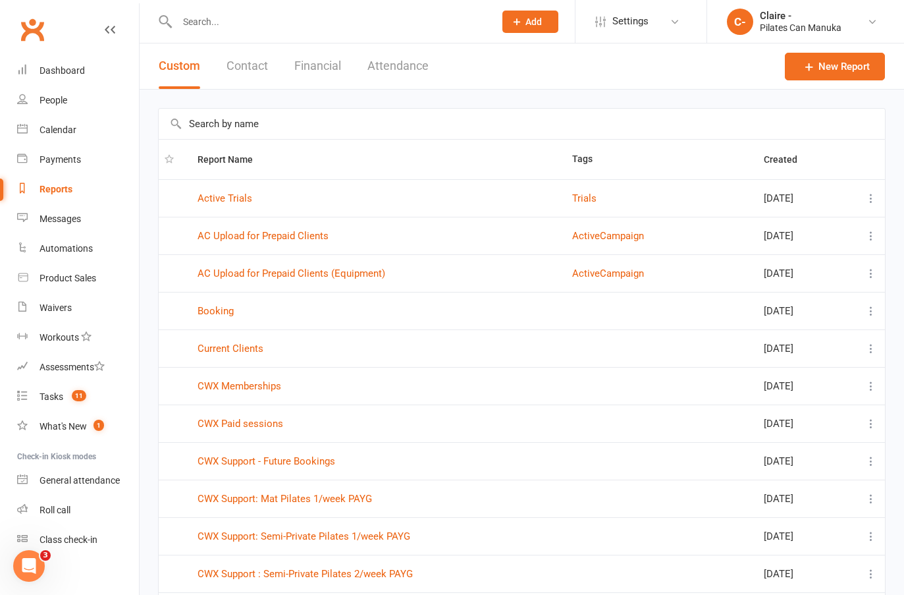
click at [402, 61] on button "Attendance" at bounding box center [397, 65] width 61 height 45
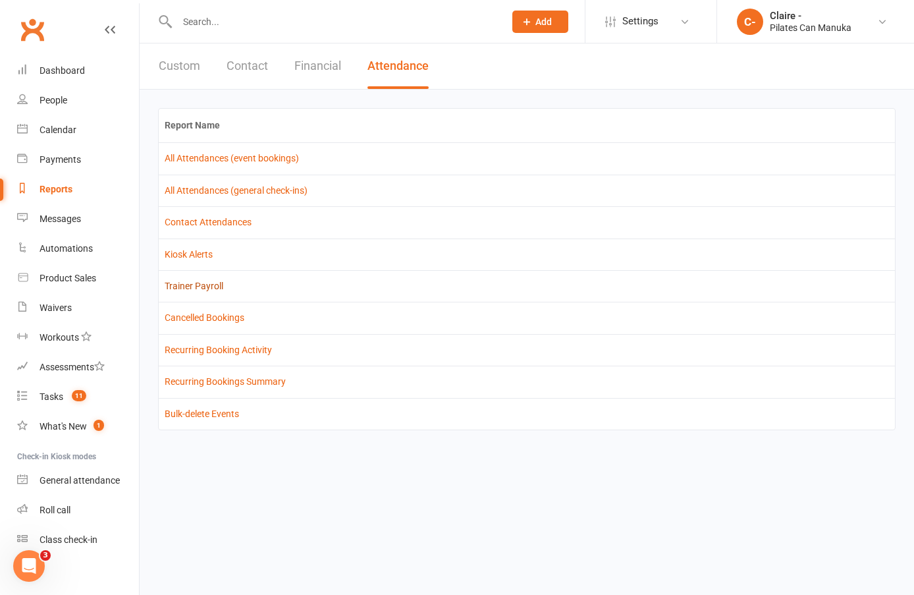
click at [217, 286] on link "Trainer Payroll" at bounding box center [194, 285] width 59 height 11
select select "false"
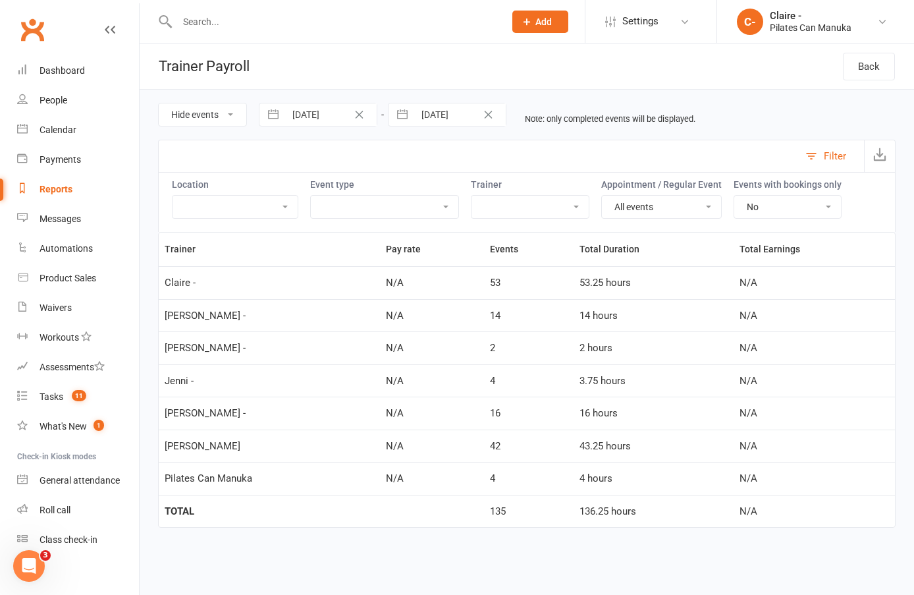
click at [327, 111] on input "[DATE]" at bounding box center [331, 114] width 92 height 22
select select "7"
select select "2025"
select select "8"
select select "2025"
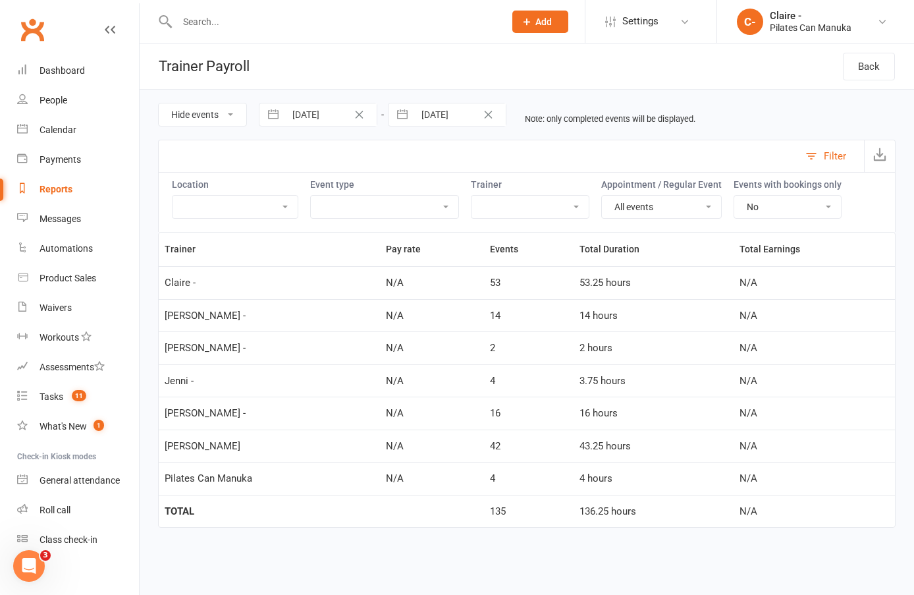
select select "9"
select select "2025"
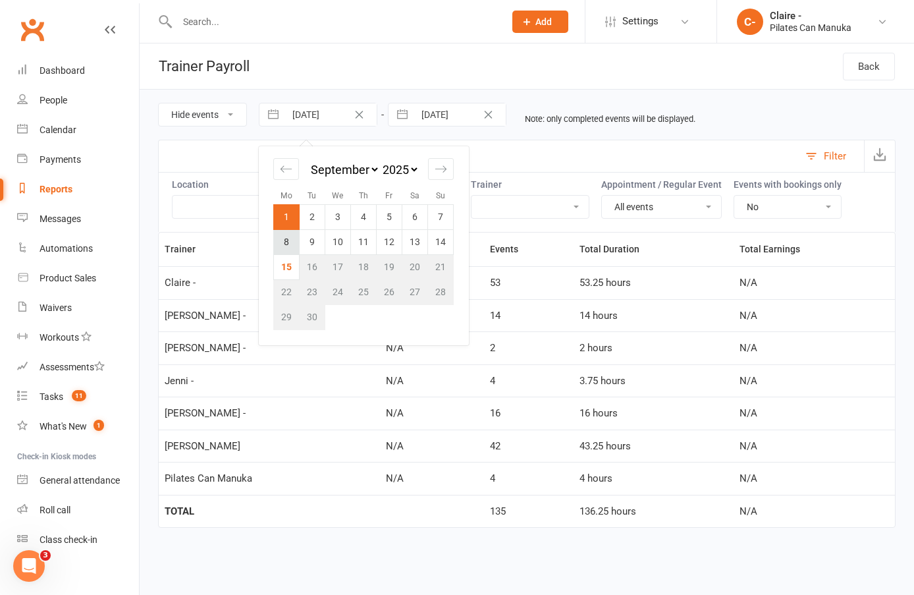
click at [286, 244] on td "8" at bounding box center [287, 241] width 26 height 25
type input "[DATE]"
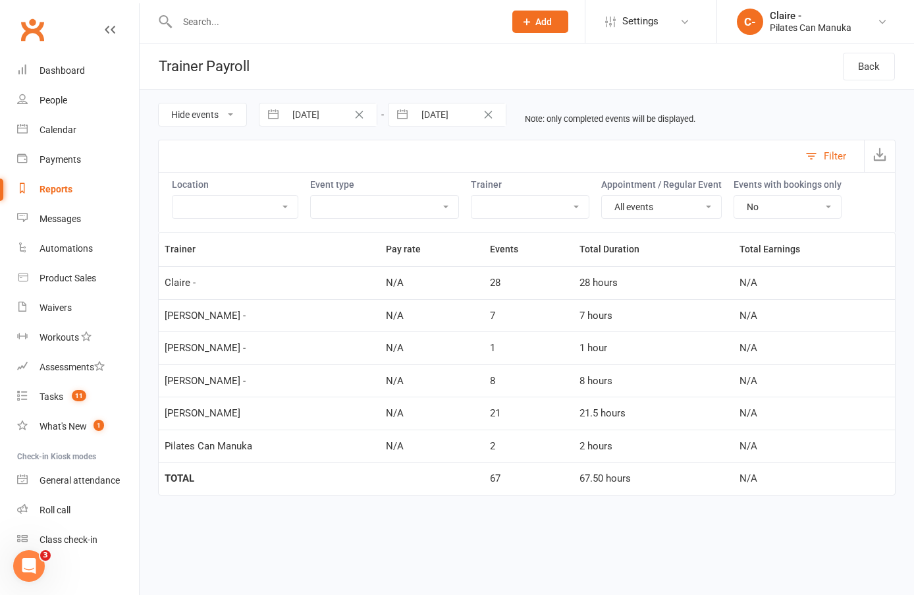
select select "7"
select select "2025"
select select "8"
select select "2025"
select select "9"
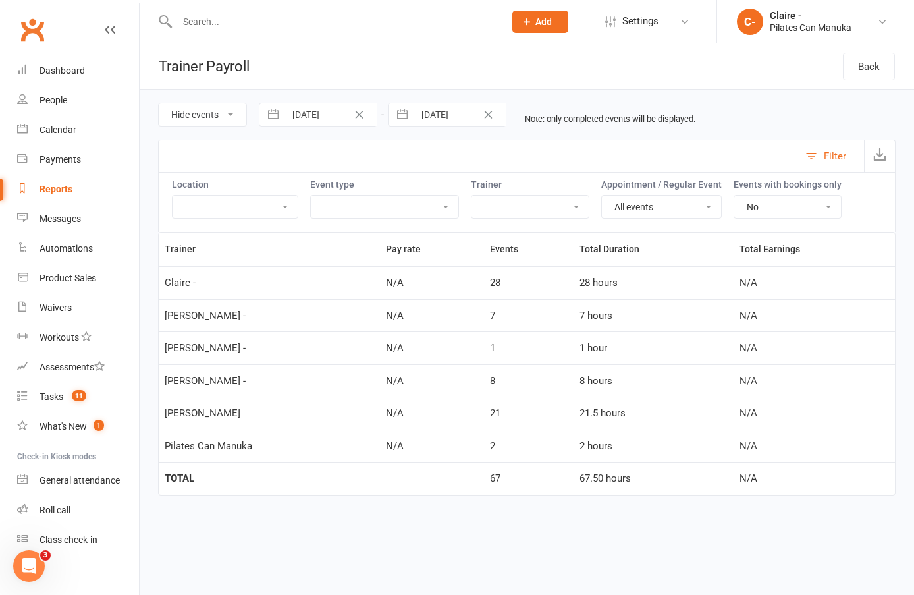
select select "2025"
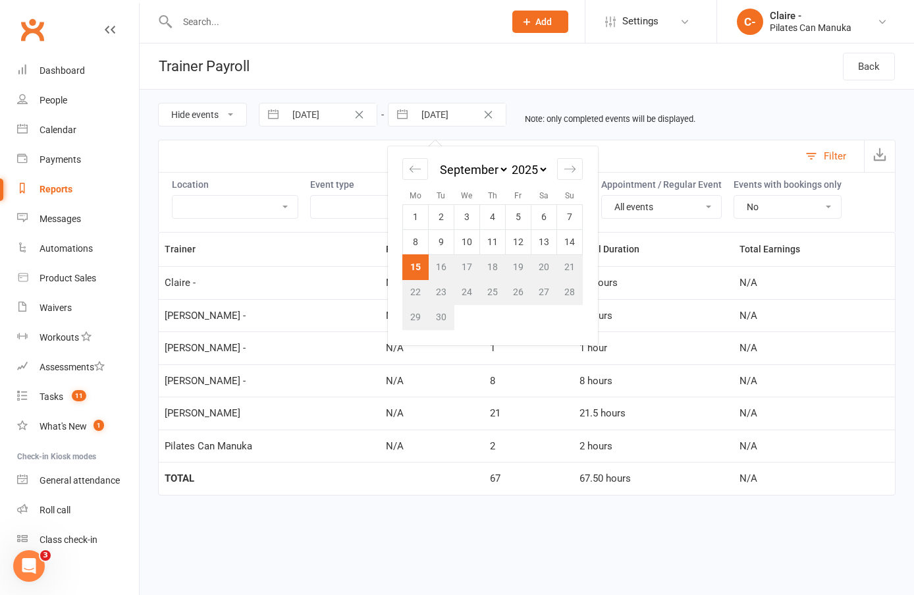
click at [431, 110] on input "[DATE]" at bounding box center [460, 114] width 92 height 22
click at [350, 146] on div "Filter" at bounding box center [526, 156] width 737 height 32
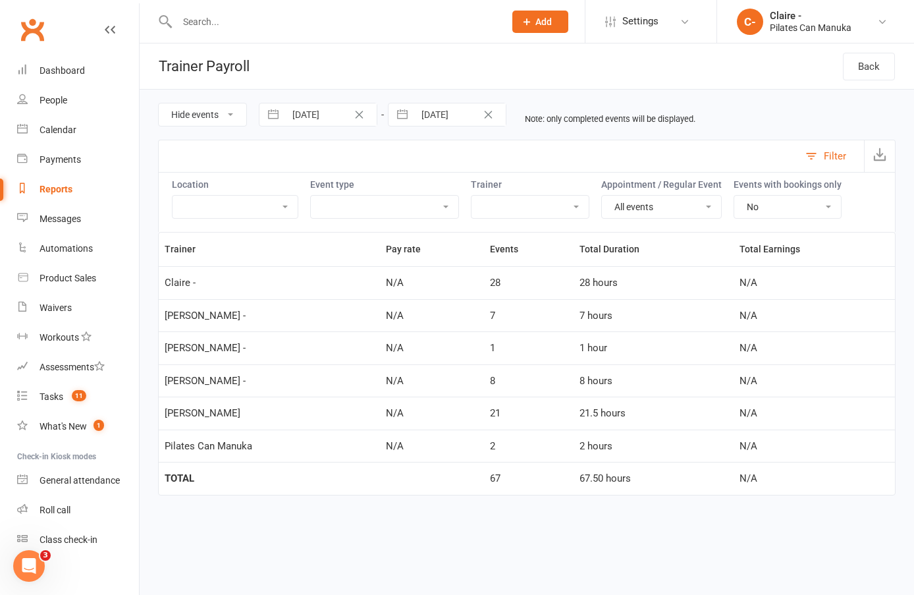
click at [519, 214] on select "[PERSON_NAME] - [PERSON_NAME] - [PERSON_NAME] - [PERSON_NAME] - [PERSON_NAME] D…" at bounding box center [529, 207] width 117 height 22
select select "49927"
click at [471, 196] on select "[PERSON_NAME] - [PERSON_NAME] - [PERSON_NAME] - [PERSON_NAME] - [PERSON_NAME] D…" at bounding box center [529, 207] width 117 height 22
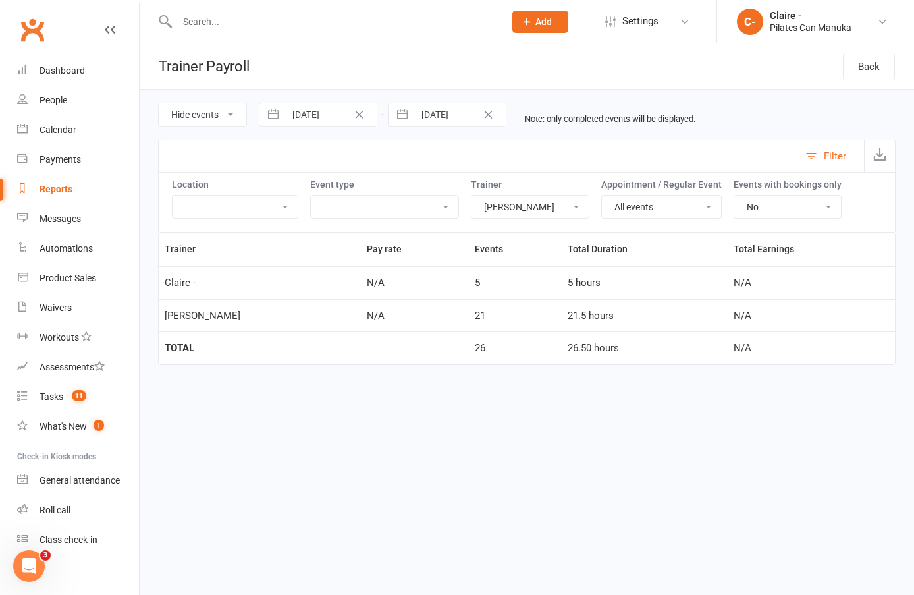
click at [225, 115] on select "Hide events Show events" at bounding box center [203, 114] width 88 height 22
select select "true"
click at [159, 103] on select "Hide events Show events" at bounding box center [203, 114] width 88 height 22
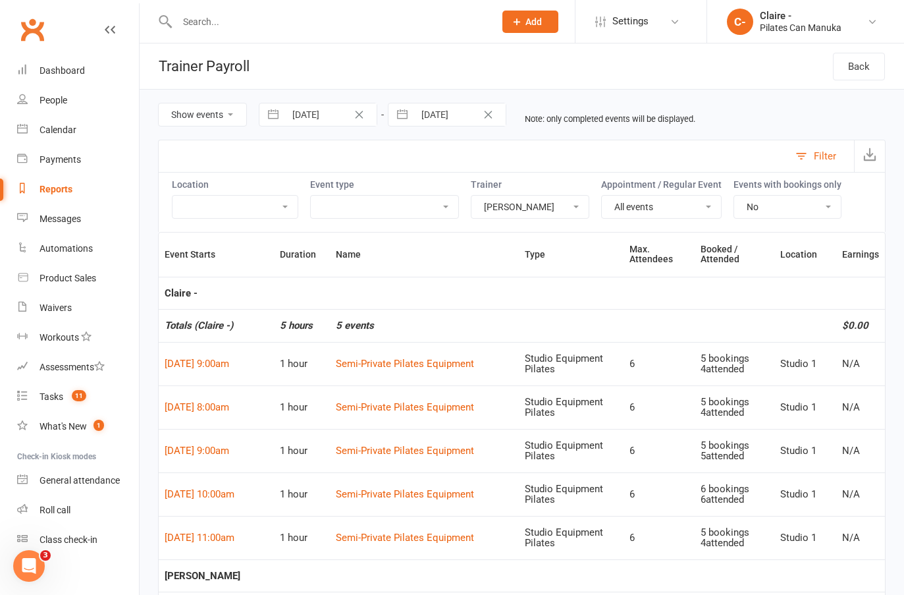
drag, startPoint x: 485, startPoint y: 203, endPoint x: 486, endPoint y: 216, distance: 13.2
click at [485, 203] on select "[PERSON_NAME] - [PERSON_NAME] - [PERSON_NAME] - [PERSON_NAME] - [PERSON_NAME] D…" at bounding box center [529, 207] width 117 height 22
click at [471, 196] on select "[PERSON_NAME] - [PERSON_NAME] - [PERSON_NAME] - [PERSON_NAME] - [PERSON_NAME] D…" at bounding box center [529, 207] width 117 height 22
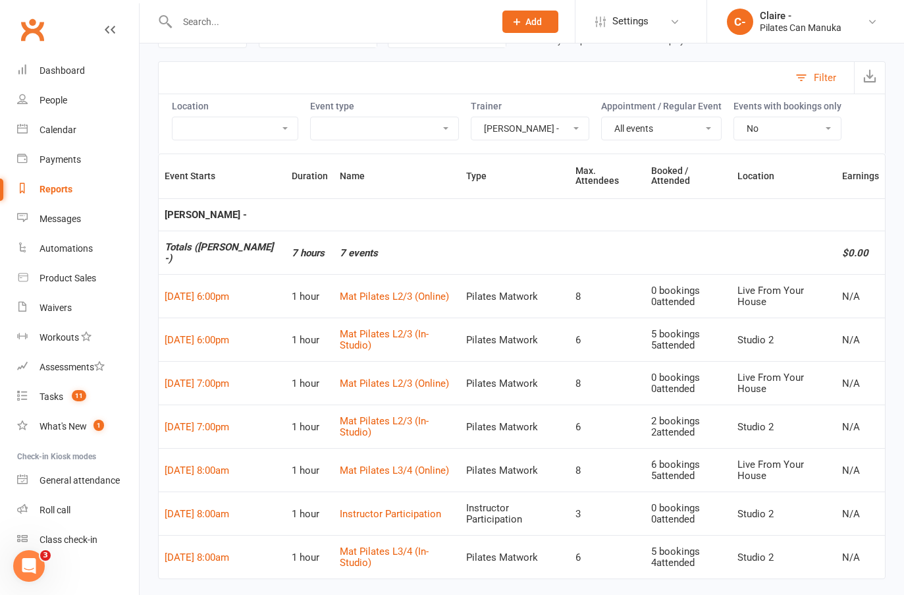
scroll to position [79, 0]
drag, startPoint x: 481, startPoint y: 131, endPoint x: 483, endPoint y: 138, distance: 6.7
click at [481, 131] on select "[PERSON_NAME] - [PERSON_NAME] - [PERSON_NAME] - [PERSON_NAME] - [PERSON_NAME] D…" at bounding box center [529, 128] width 117 height 22
click at [471, 117] on select "[PERSON_NAME] - [PERSON_NAME] - [PERSON_NAME] - [PERSON_NAME] - [PERSON_NAME] D…" at bounding box center [529, 128] width 117 height 22
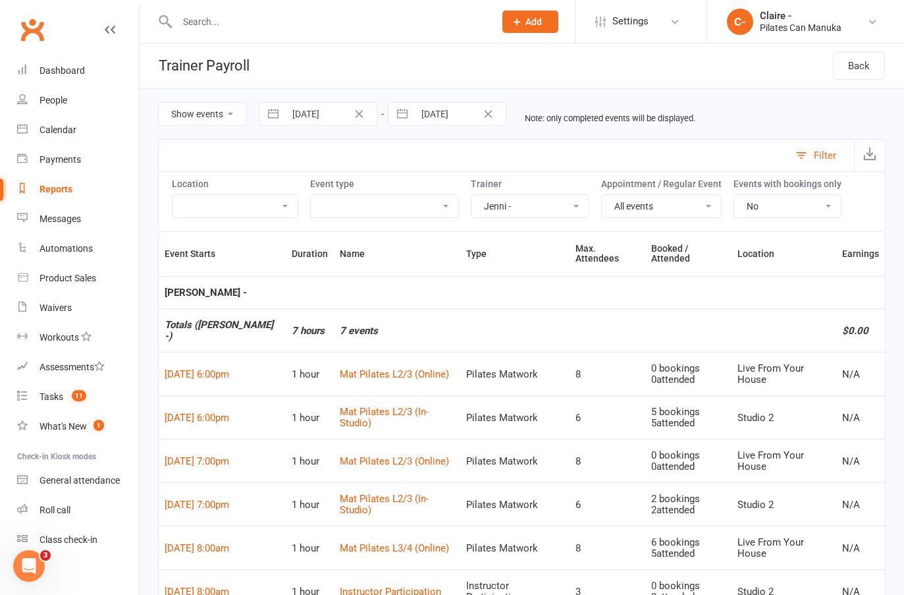
scroll to position [0, 0]
click at [573, 204] on select "[PERSON_NAME] - [PERSON_NAME] - [PERSON_NAME] - [PERSON_NAME] - [PERSON_NAME] D…" at bounding box center [529, 207] width 117 height 22
click at [471, 196] on select "[PERSON_NAME] - [PERSON_NAME] - [PERSON_NAME] - [PERSON_NAME] - [PERSON_NAME] D…" at bounding box center [529, 207] width 117 height 22
click at [568, 203] on select "[PERSON_NAME] - [PERSON_NAME] - [PERSON_NAME] - [PERSON_NAME] - [PERSON_NAME] D…" at bounding box center [529, 207] width 117 height 22
click at [471, 196] on select "[PERSON_NAME] - [PERSON_NAME] - [PERSON_NAME] - [PERSON_NAME] - [PERSON_NAME] D…" at bounding box center [529, 207] width 117 height 22
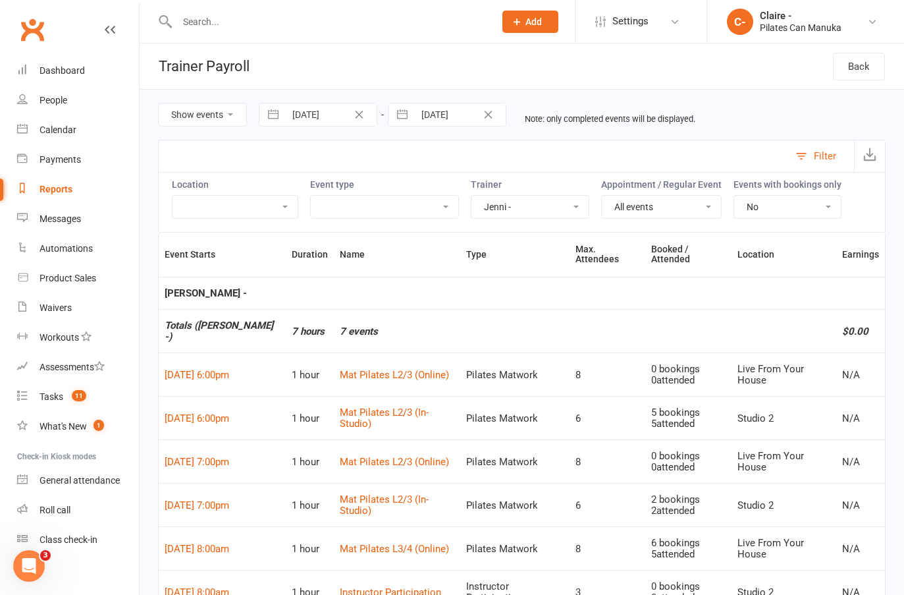
drag, startPoint x: 494, startPoint y: 203, endPoint x: 496, endPoint y: 212, distance: 9.0
click at [494, 203] on select "[PERSON_NAME] - [PERSON_NAME] - [PERSON_NAME] - [PERSON_NAME] - [PERSON_NAME] D…" at bounding box center [529, 207] width 117 height 22
select select "49933"
click at [471, 196] on select "[PERSON_NAME] - [PERSON_NAME] - [PERSON_NAME] - [PERSON_NAME] - [PERSON_NAME] D…" at bounding box center [529, 207] width 117 height 22
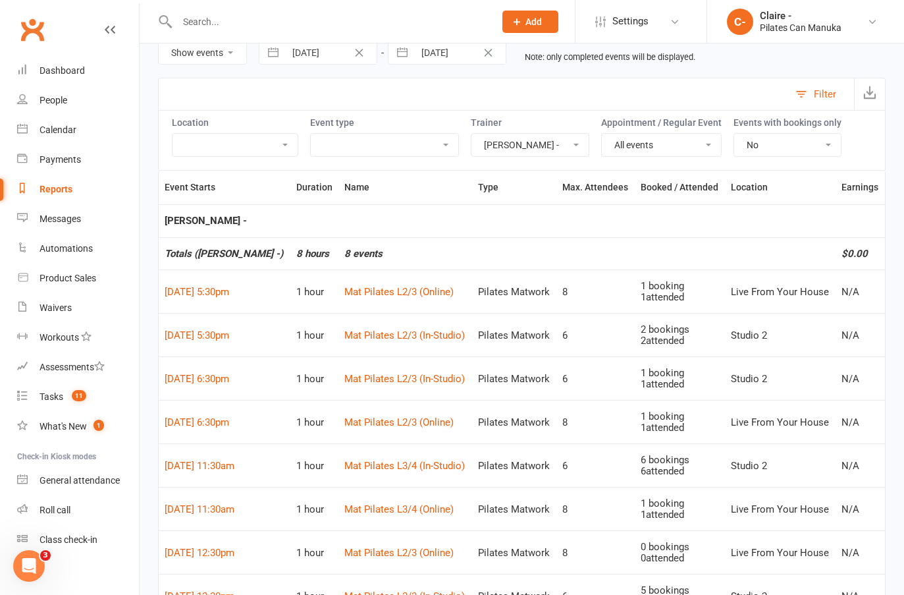
scroll to position [122, 0]
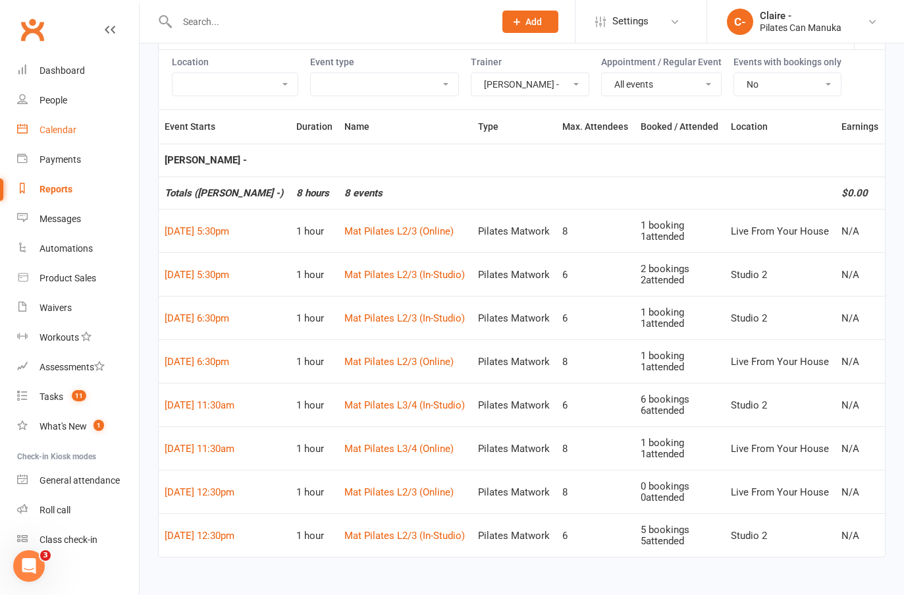
drag, startPoint x: 51, startPoint y: 125, endPoint x: 404, endPoint y: 180, distance: 357.1
click at [51, 125] on div "Calendar" at bounding box center [58, 129] width 37 height 11
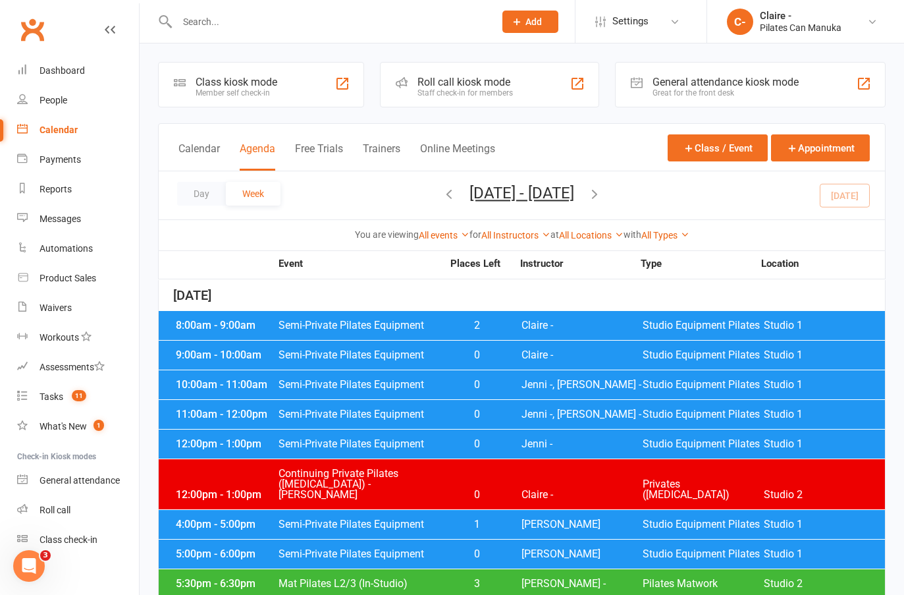
click at [526, 329] on span "Claire -" at bounding box center [581, 325] width 121 height 11
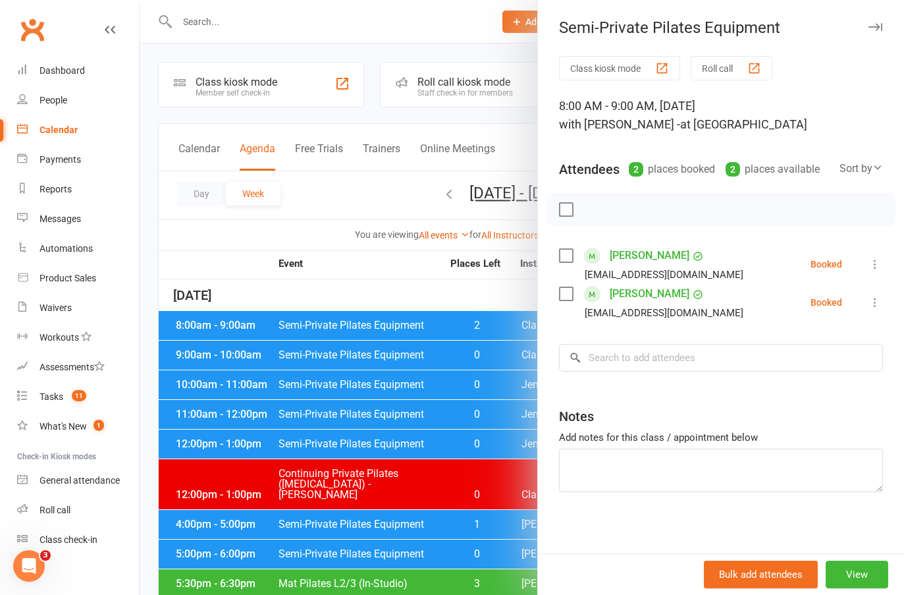
click at [460, 297] on div at bounding box center [522, 297] width 764 height 595
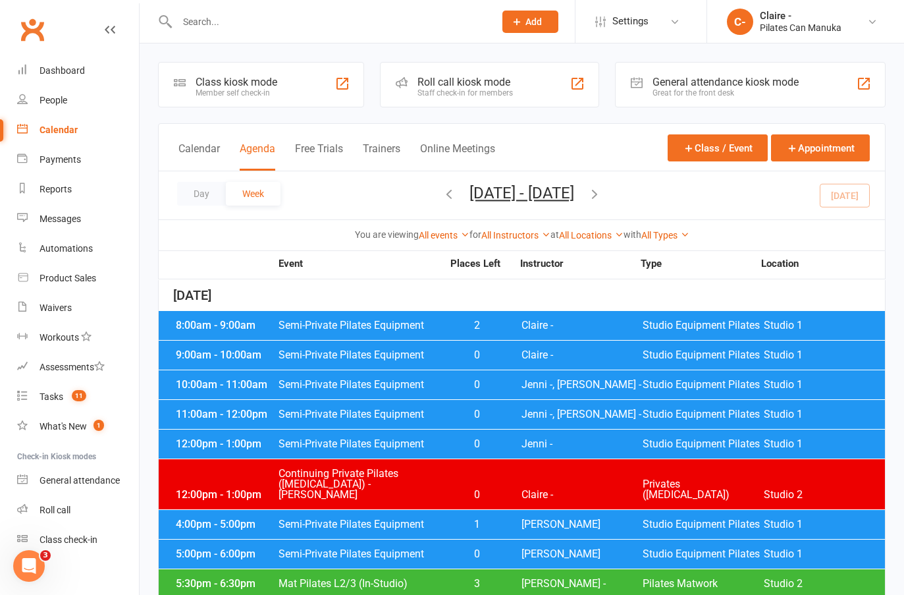
click at [527, 354] on span "Claire -" at bounding box center [581, 355] width 121 height 11
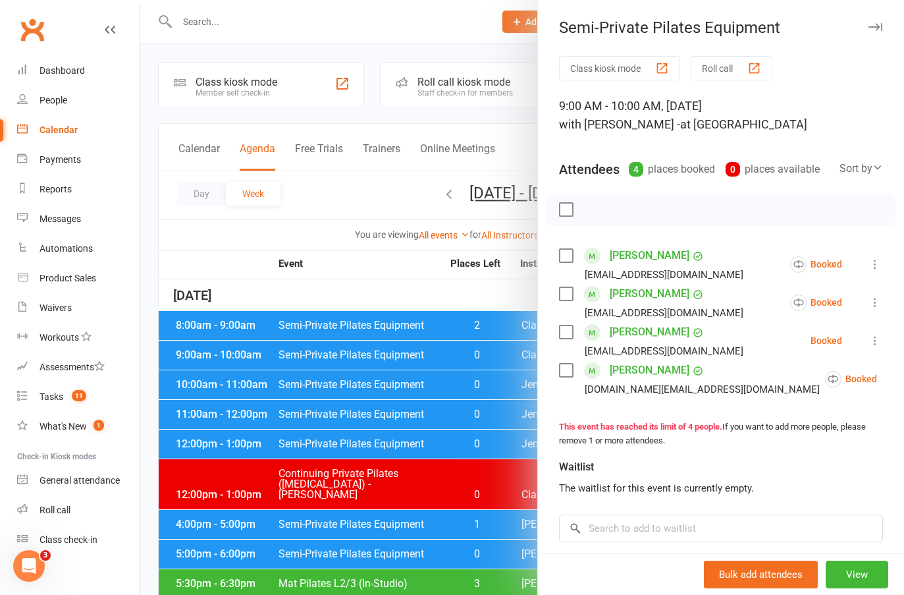
click at [456, 290] on div at bounding box center [522, 297] width 764 height 595
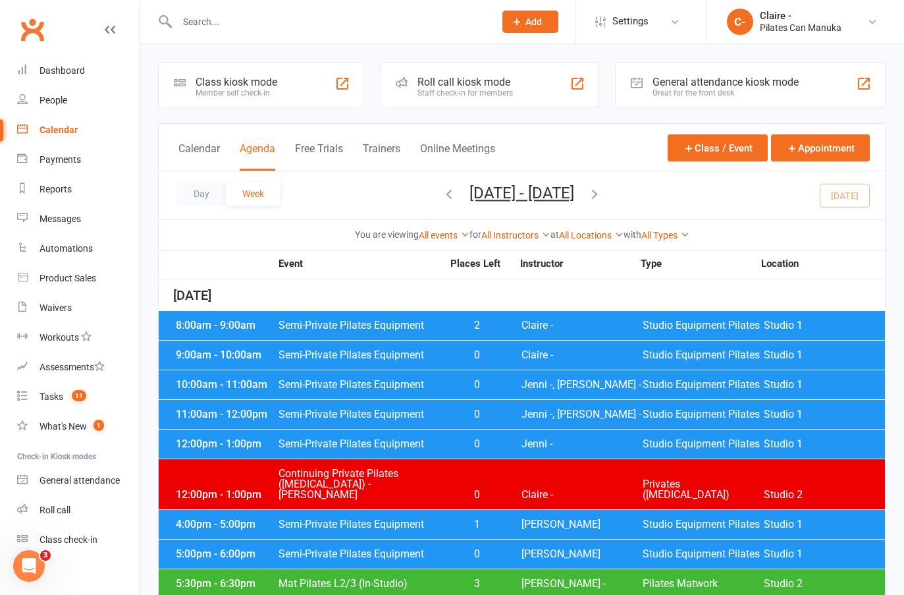
click at [499, 351] on span "0" at bounding box center [476, 355] width 69 height 11
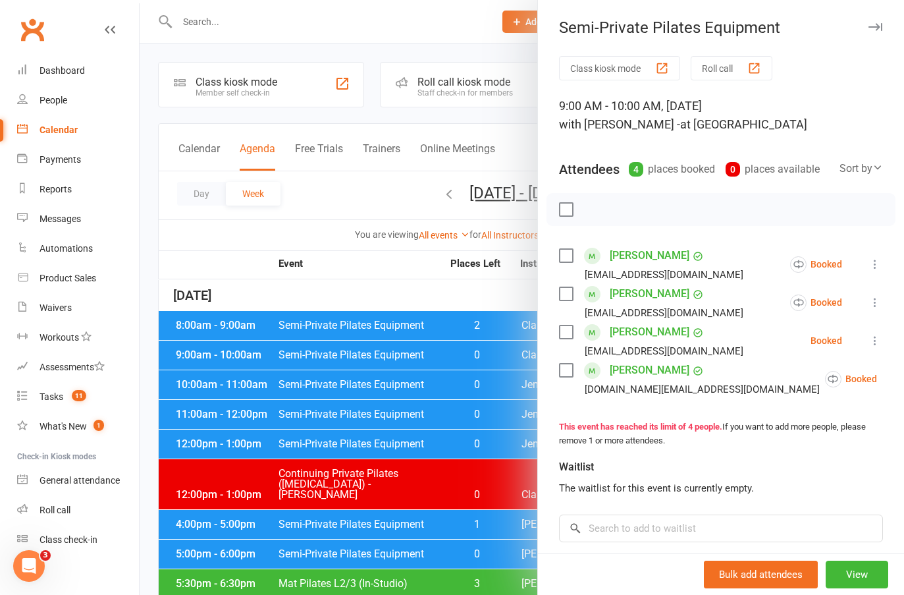
click at [610, 342] on link "[PERSON_NAME]" at bounding box center [650, 331] width 80 height 21
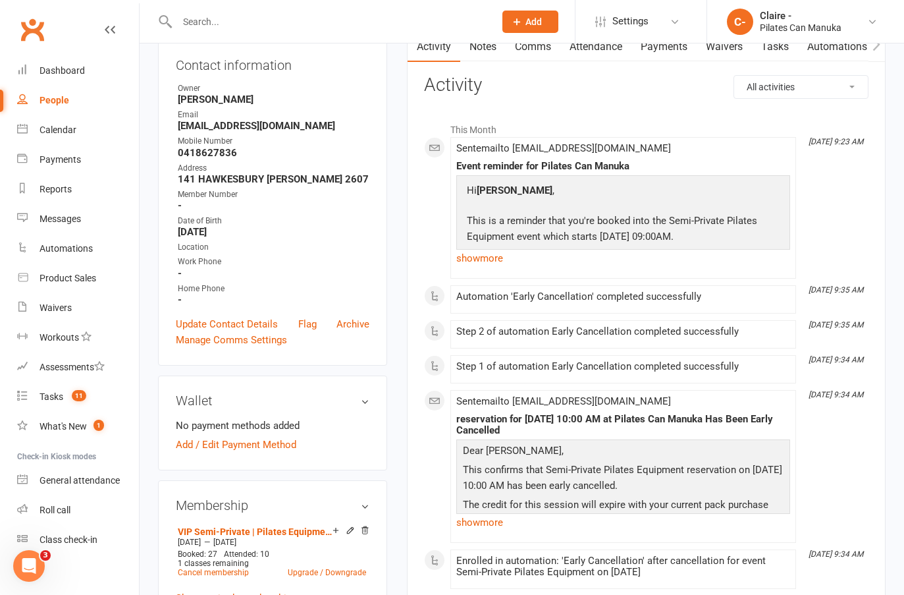
scroll to position [329, 0]
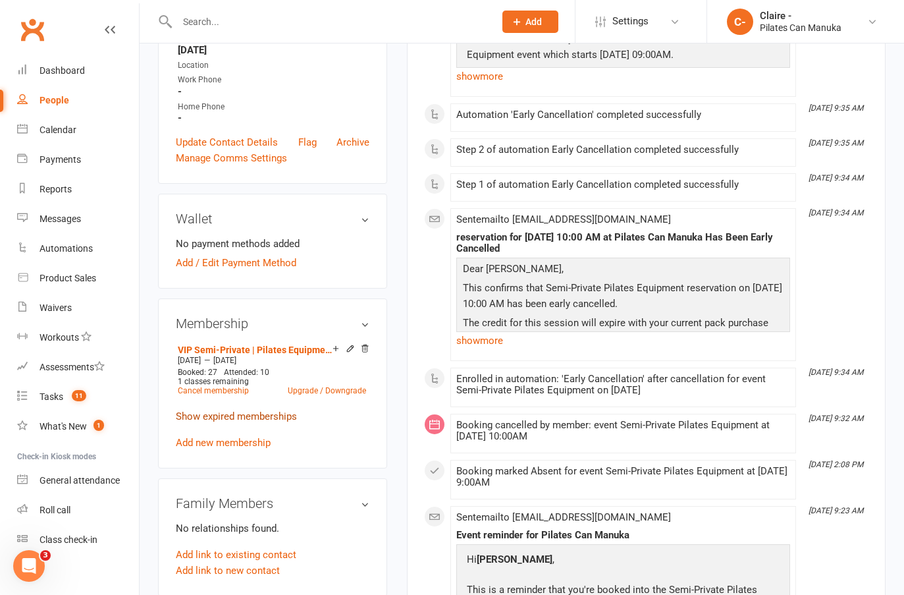
click at [250, 422] on link "Show expired memberships" at bounding box center [236, 416] width 121 height 12
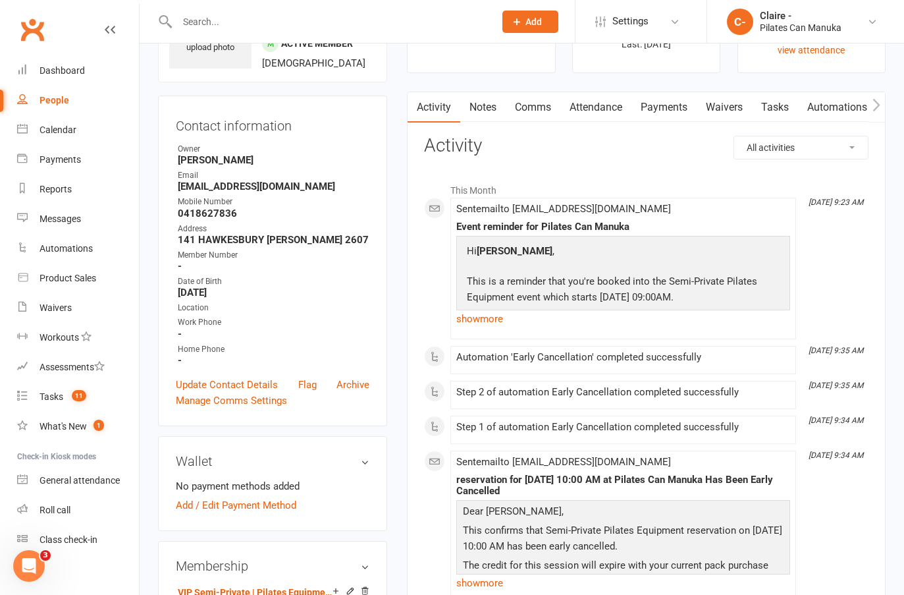
scroll to position [66, 0]
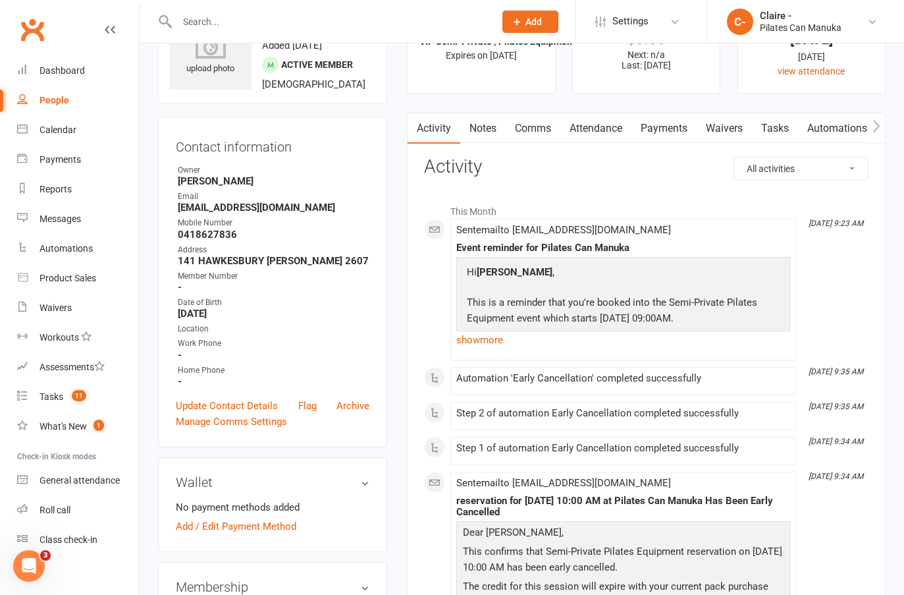
click at [670, 122] on link "Payments" at bounding box center [663, 128] width 65 height 30
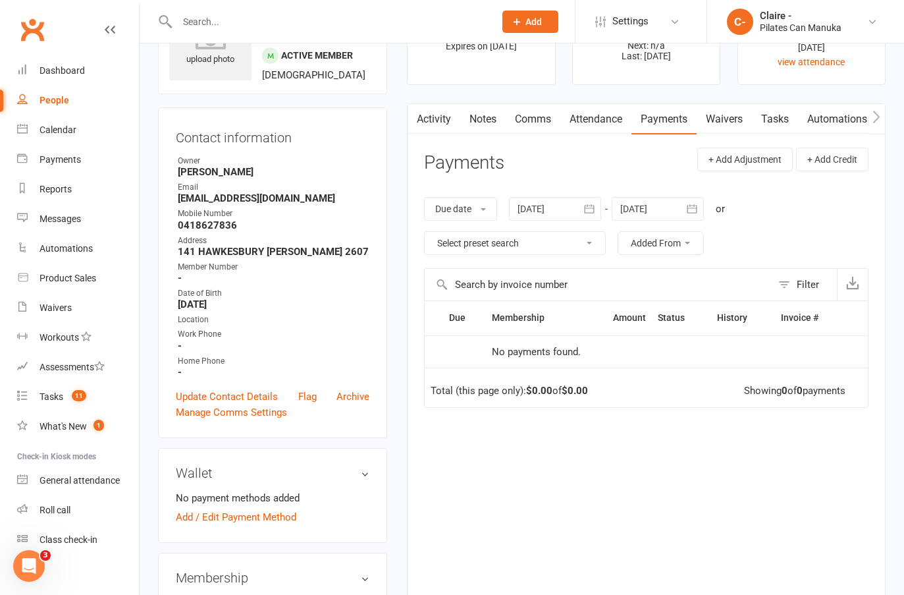
scroll to position [66, 0]
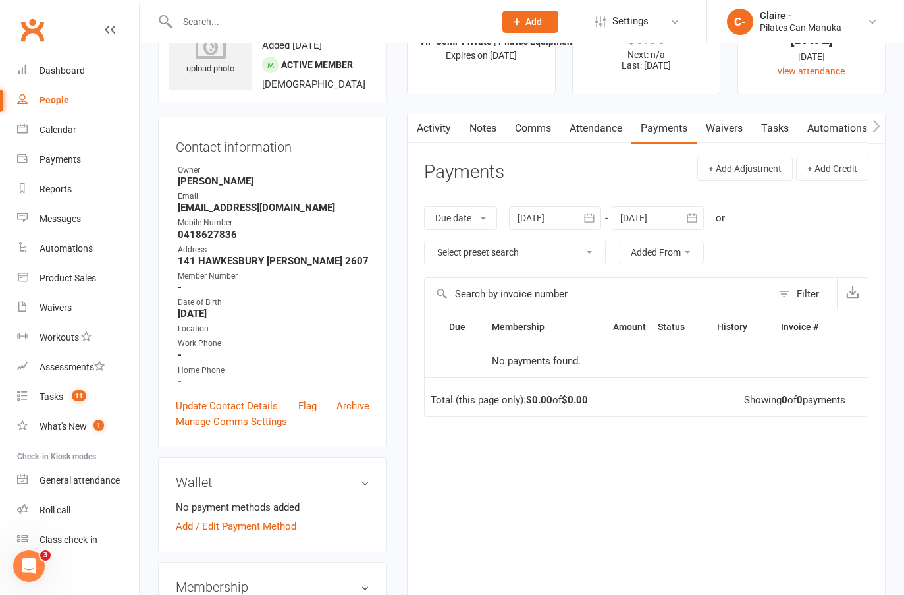
click at [588, 216] on icon "button" at bounding box center [589, 217] width 13 height 13
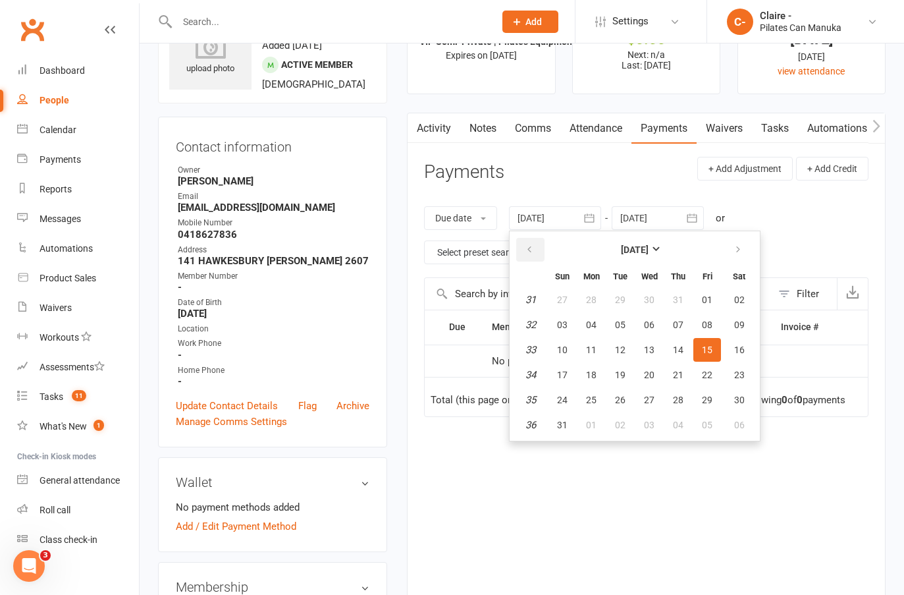
click at [533, 255] on icon "button" at bounding box center [529, 249] width 9 height 11
click at [559, 298] on button "29" at bounding box center [562, 300] width 28 height 24
type input "[DATE]"
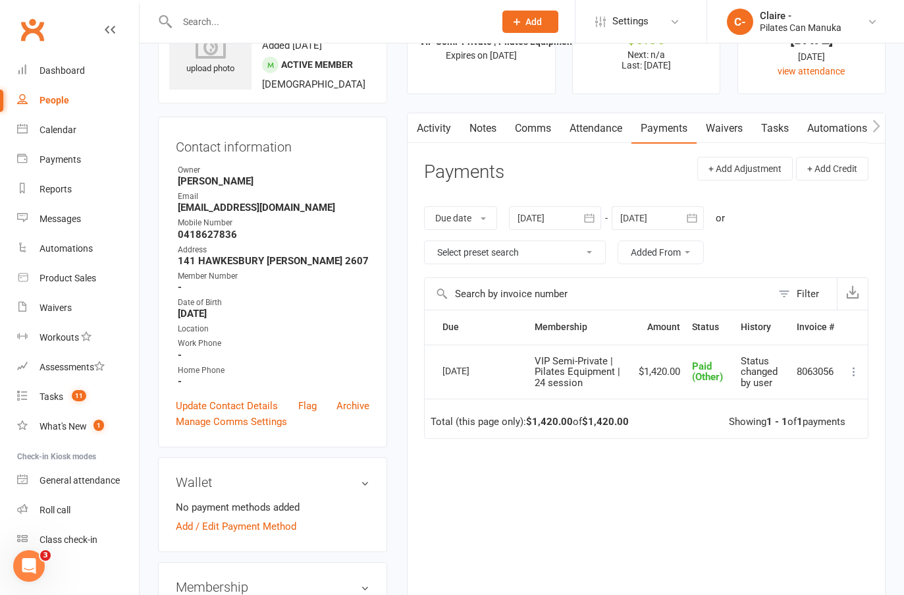
click at [855, 372] on icon at bounding box center [853, 371] width 13 height 13
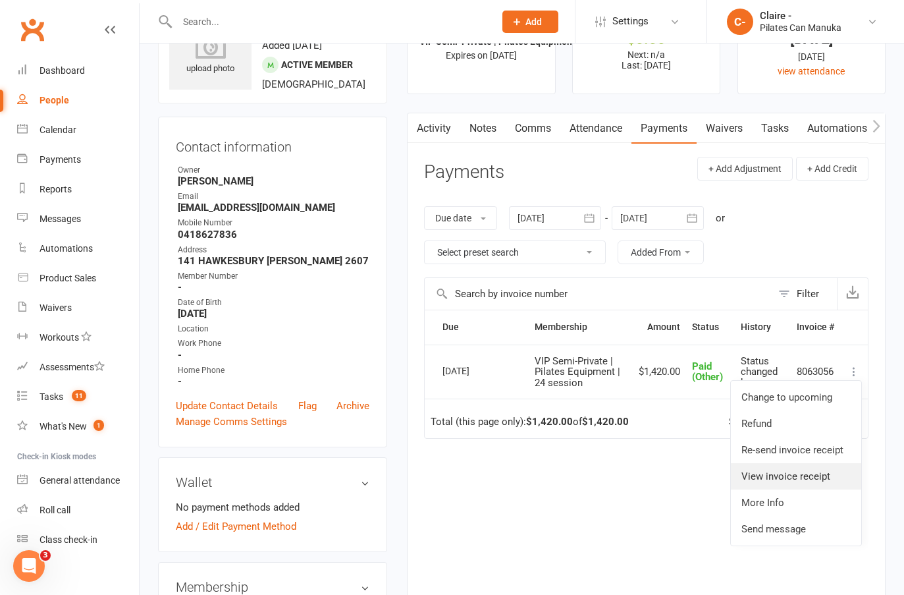
click at [804, 480] on link "View invoice receipt" at bounding box center [796, 476] width 130 height 26
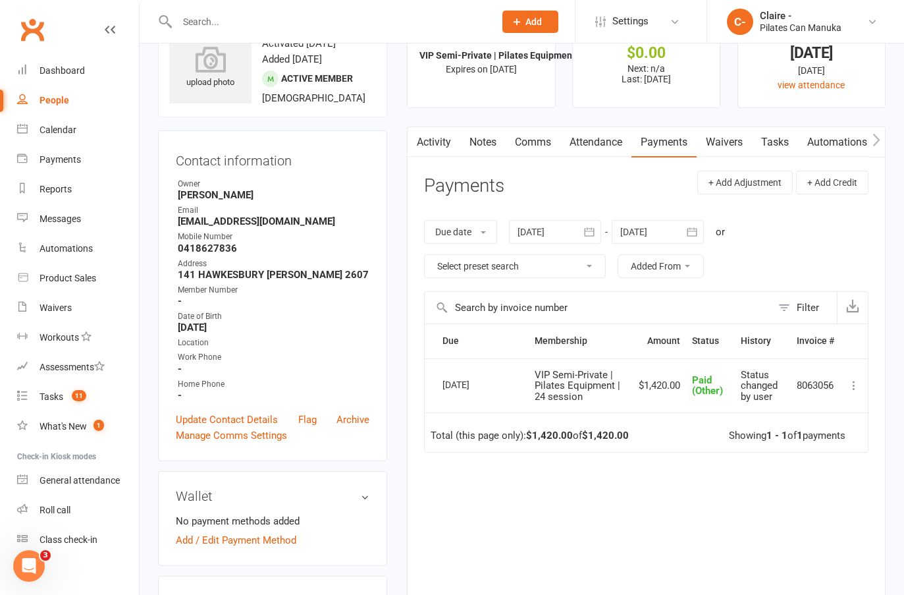
scroll to position [0, 0]
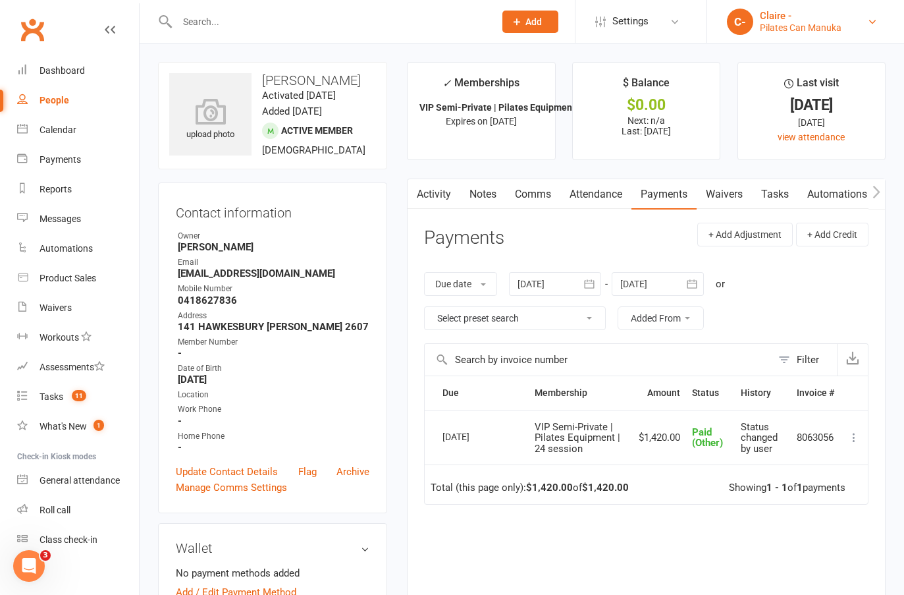
click at [798, 29] on div "Pilates Can Manuka" at bounding box center [801, 28] width 82 height 12
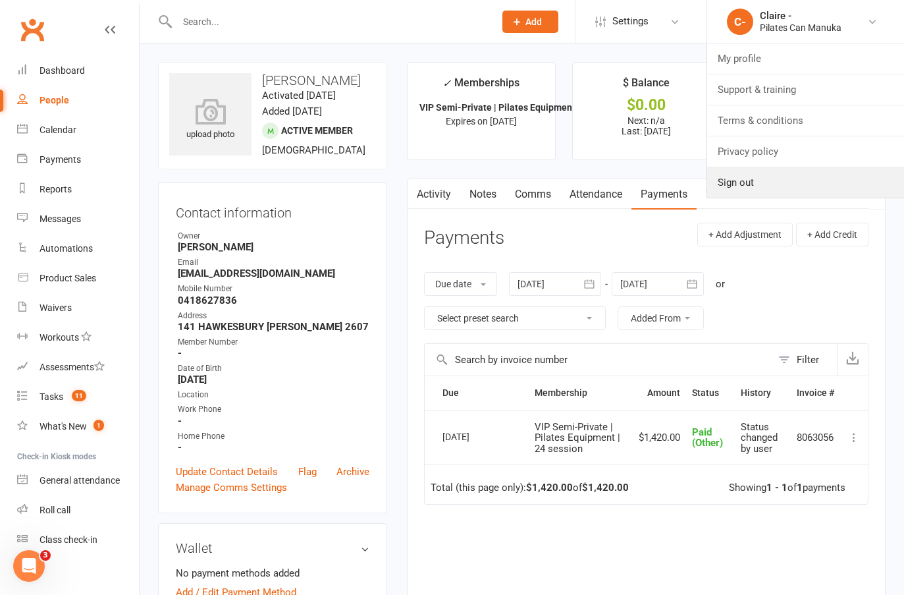
drag, startPoint x: 738, startPoint y: 190, endPoint x: 632, endPoint y: 181, distance: 106.4
click at [738, 190] on link "Sign out" at bounding box center [805, 182] width 197 height 30
